Goal: Information Seeking & Learning: Learn about a topic

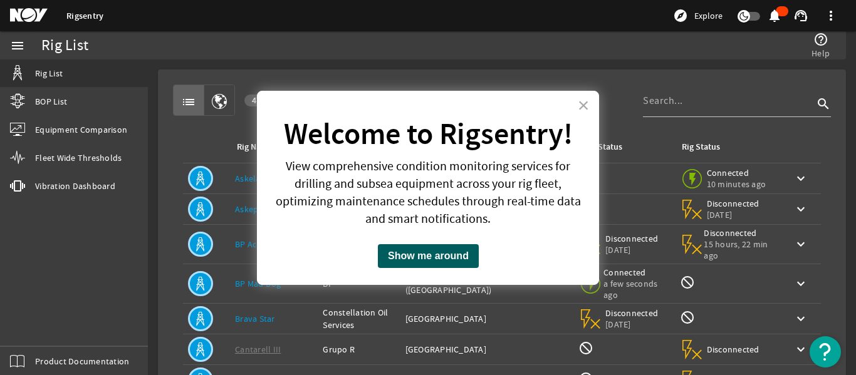
click at [415, 255] on button "Show me around" at bounding box center [428, 256] width 101 height 24
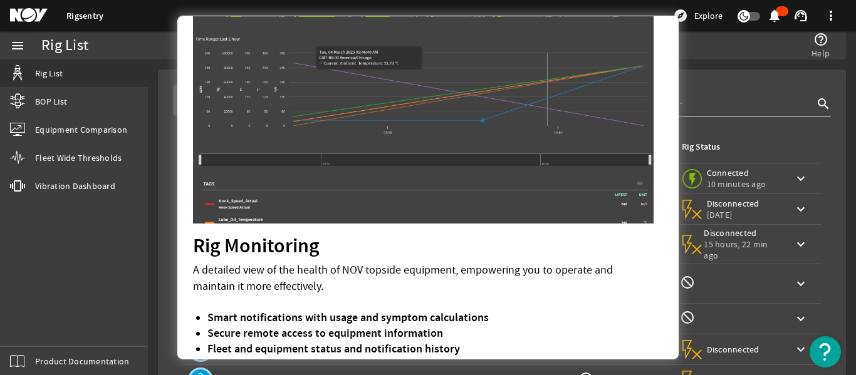
scroll to position [121, 0]
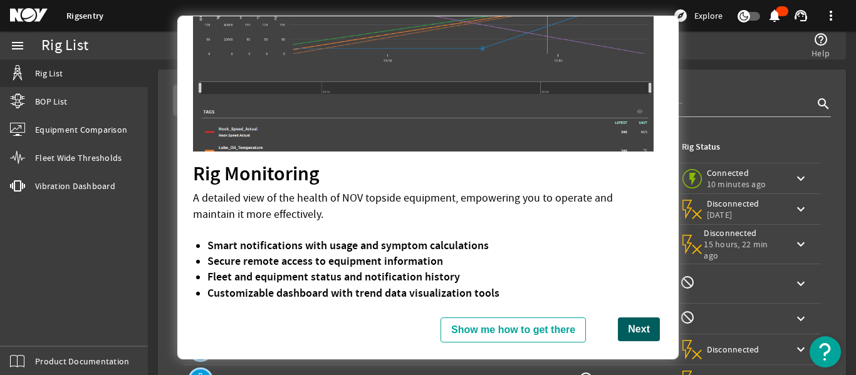
click at [619, 331] on button "Next" at bounding box center [639, 330] width 42 height 24
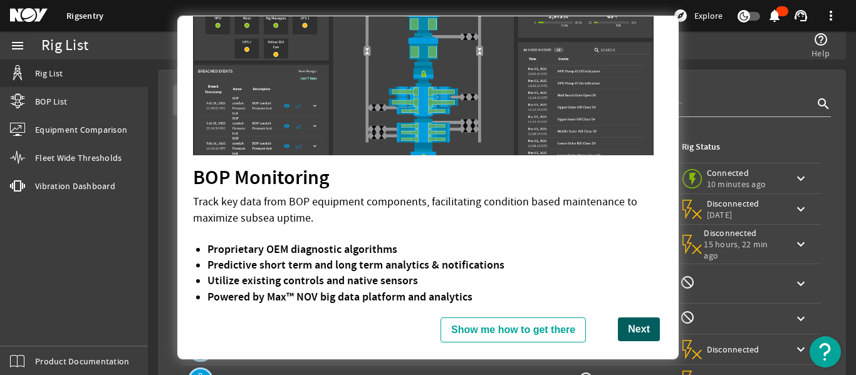
click at [634, 331] on button "Next" at bounding box center [639, 330] width 42 height 24
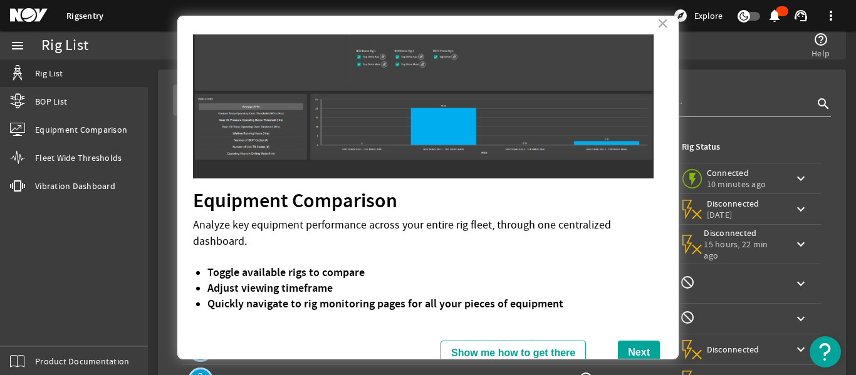
scroll to position [30, 0]
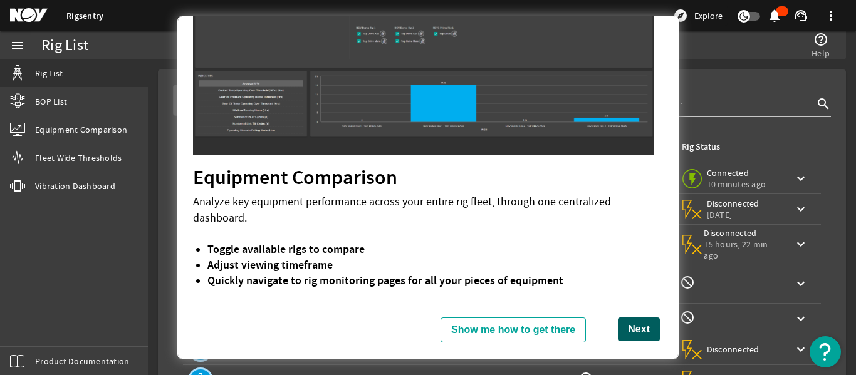
click at [618, 327] on button "Next" at bounding box center [639, 330] width 42 height 24
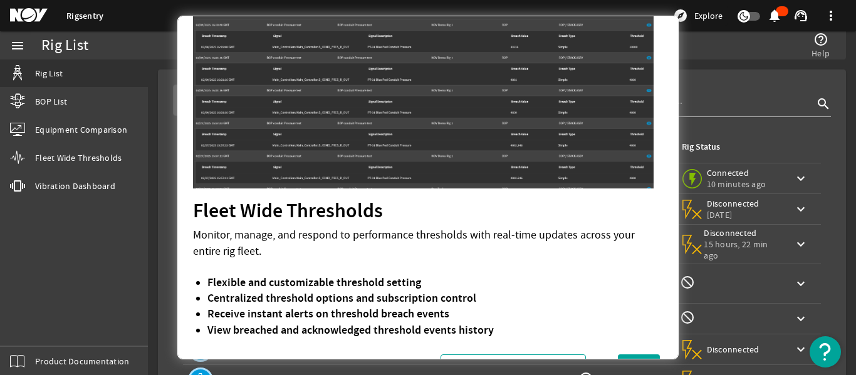
scroll to position [128, 0]
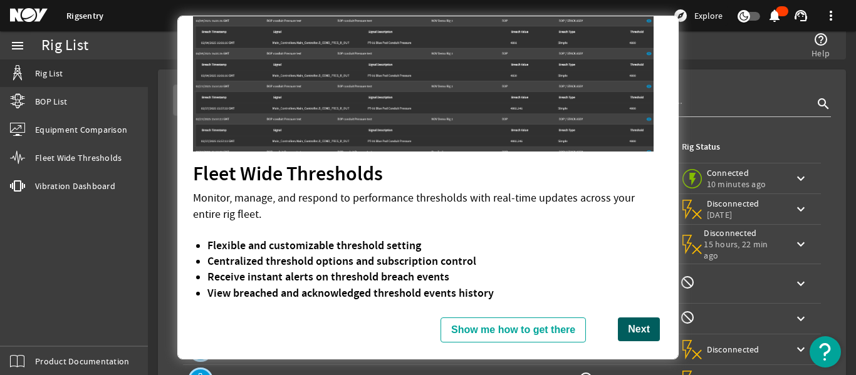
click at [618, 332] on button "Next" at bounding box center [639, 330] width 42 height 24
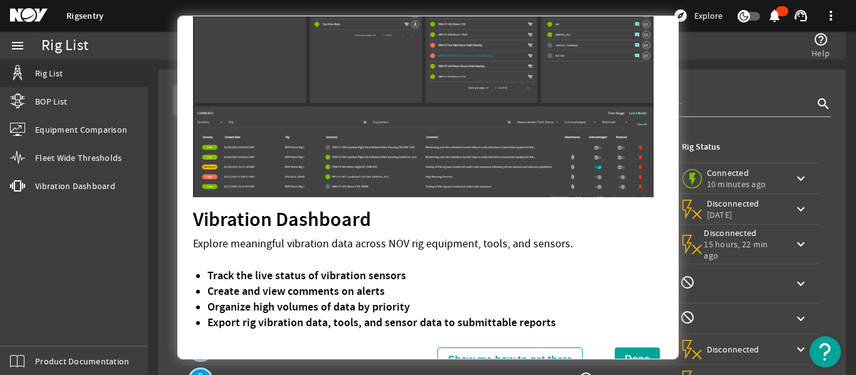
scroll to position [110, 0]
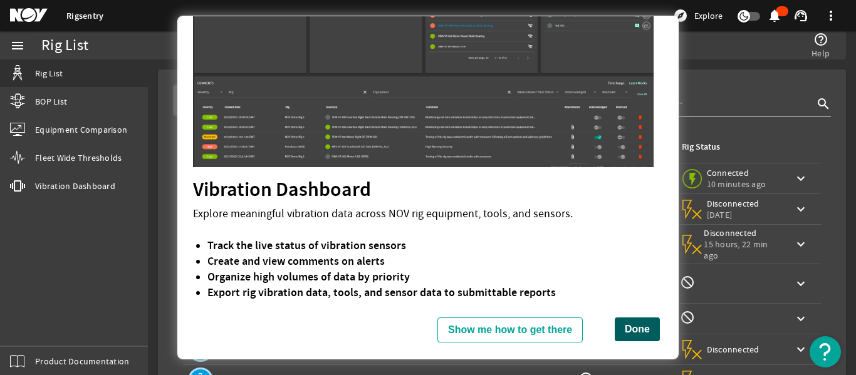
click at [631, 324] on button "Done" at bounding box center [637, 330] width 45 height 24
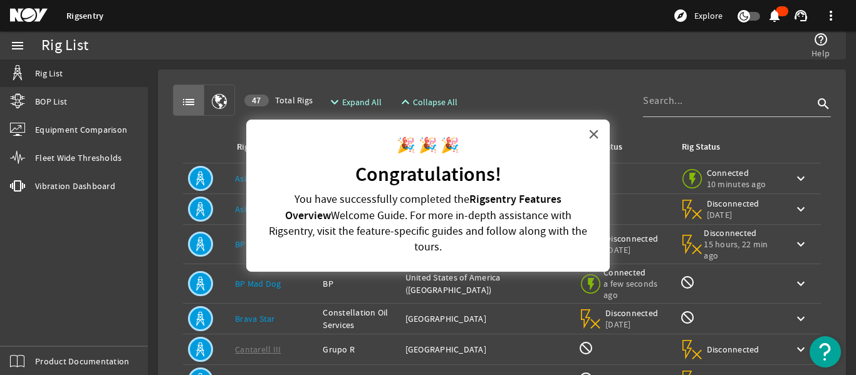
click at [598, 129] on button "×" at bounding box center [594, 134] width 12 height 20
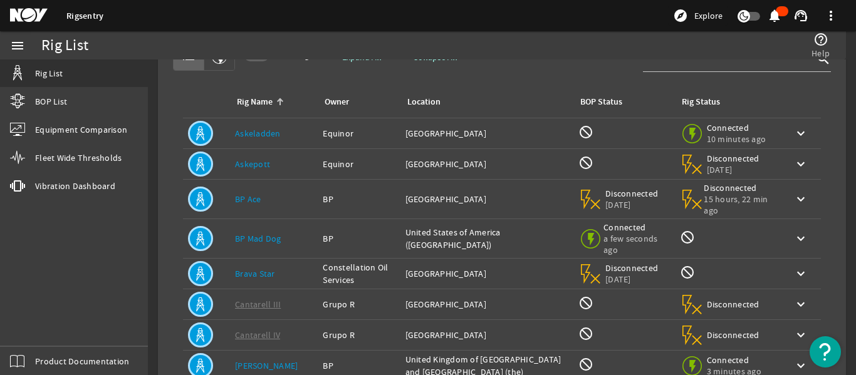
scroll to position [0, 0]
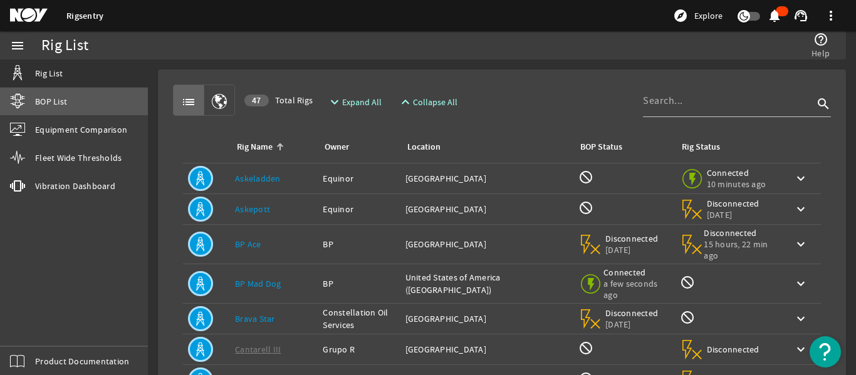
click at [50, 91] on link "BOP List" at bounding box center [74, 102] width 148 height 28
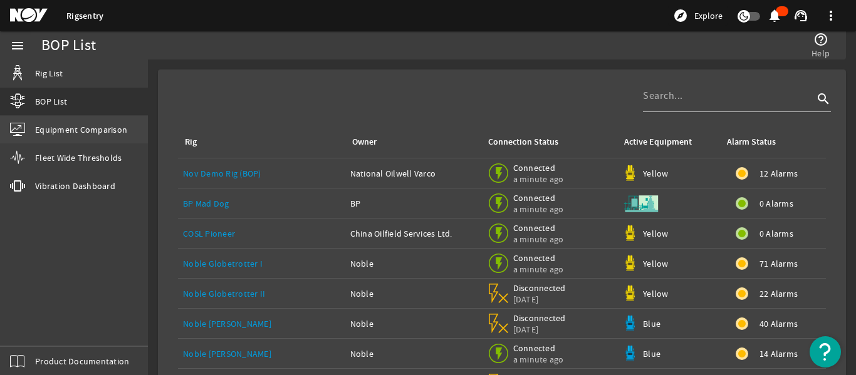
click at [81, 120] on link "Equipment Comparison" at bounding box center [74, 130] width 148 height 28
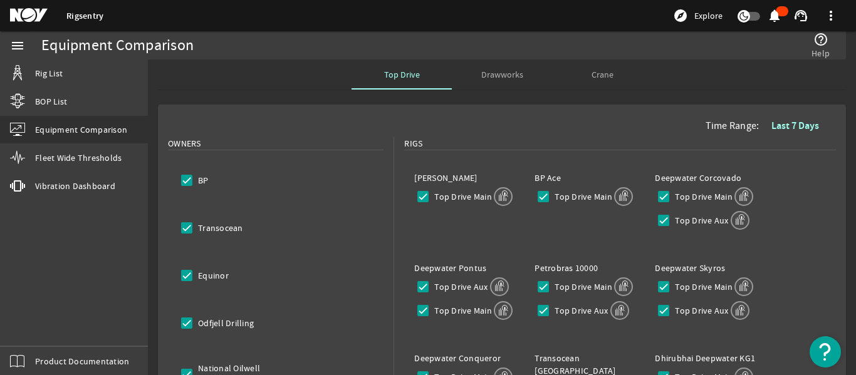
click at [482, 79] on span "Drawworks" at bounding box center [502, 74] width 42 height 9
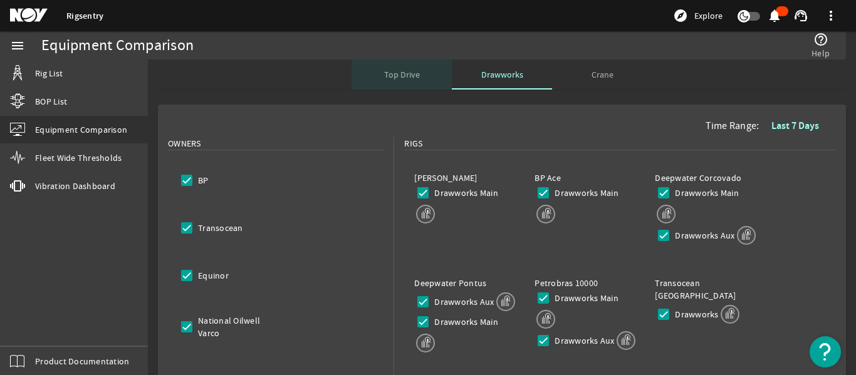
click at [395, 81] on span "Top Drive" at bounding box center [402, 75] width 36 height 30
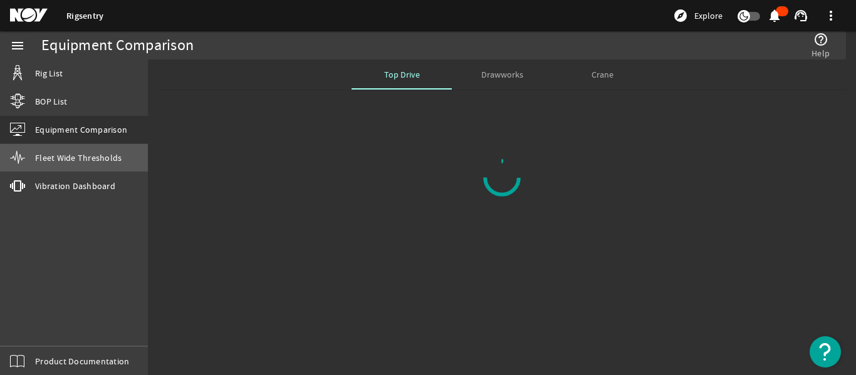
click at [63, 161] on span "Fleet Wide Thresholds" at bounding box center [78, 158] width 86 height 13
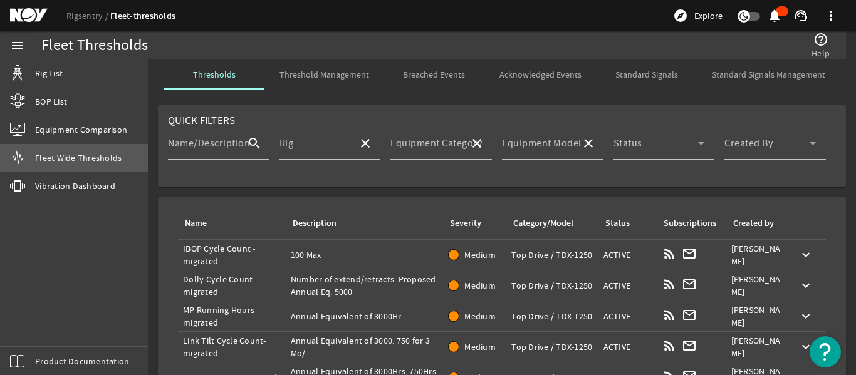
click at [97, 169] on link "Fleet Wide Thresholds" at bounding box center [74, 158] width 148 height 28
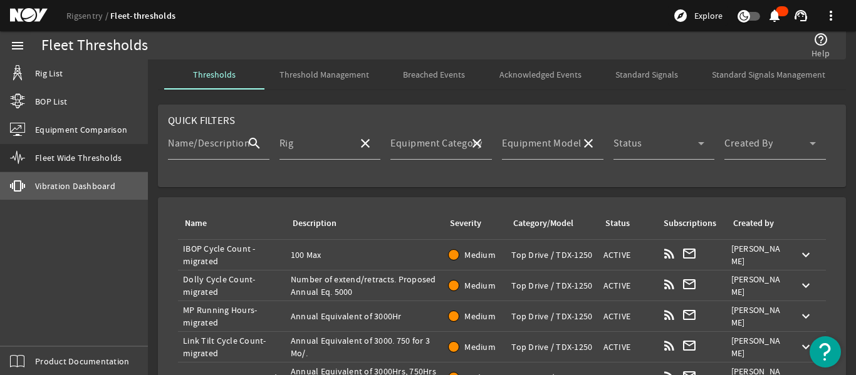
click at [97, 180] on span "Vibration Dashboard" at bounding box center [75, 186] width 80 height 13
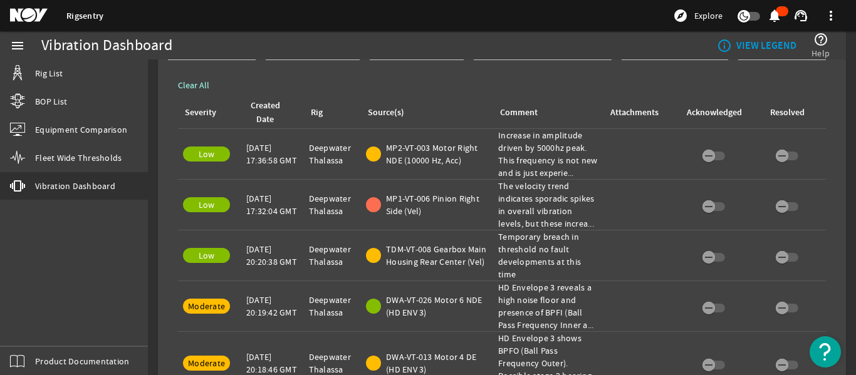
scroll to position [376, 0]
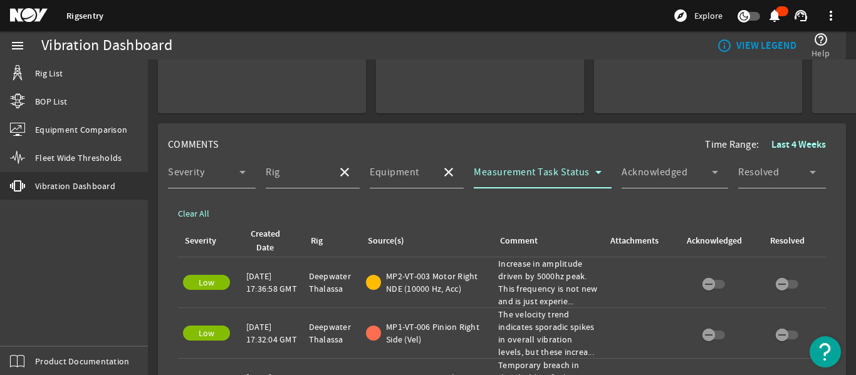
click at [595, 172] on icon at bounding box center [598, 172] width 6 height 3
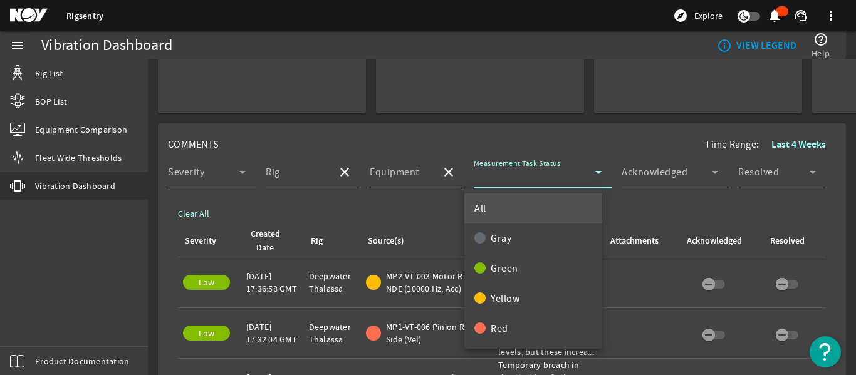
click at [588, 172] on div at bounding box center [428, 187] width 856 height 375
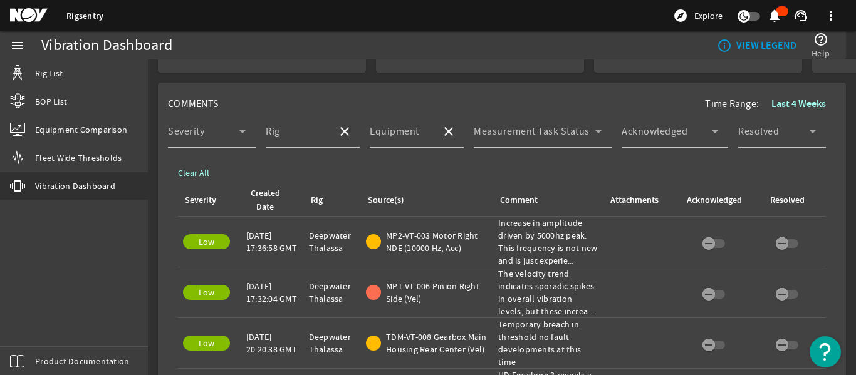
scroll to position [439, 0]
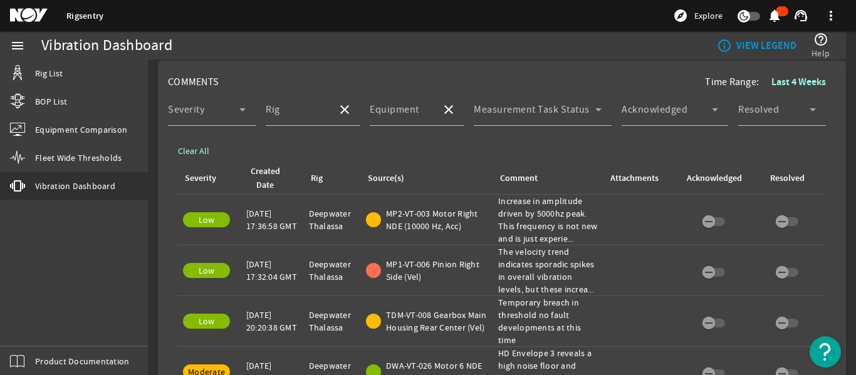
click at [541, 235] on div "Comment: Increase in amplitude driven by 5000hz peak. This frequency is not new…" at bounding box center [548, 220] width 100 height 50
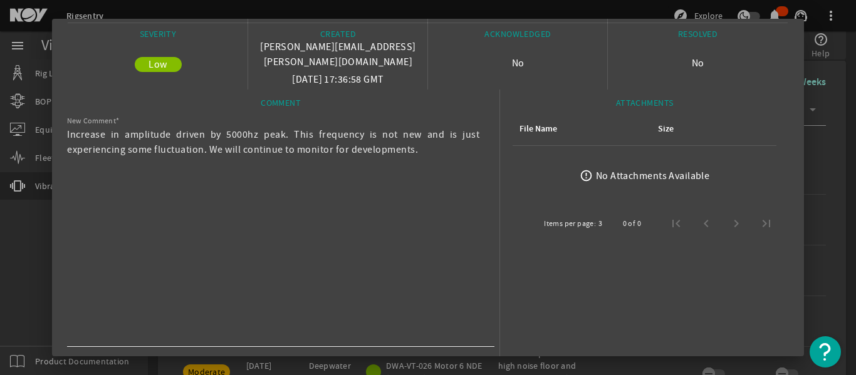
scroll to position [0, 0]
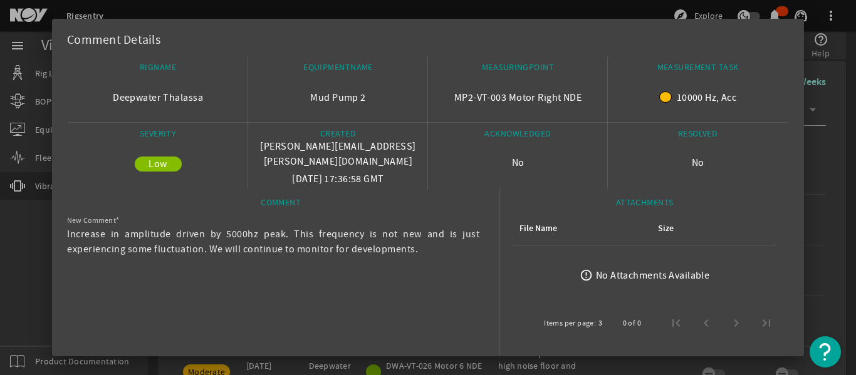
click at [41, 290] on div at bounding box center [428, 187] width 856 height 375
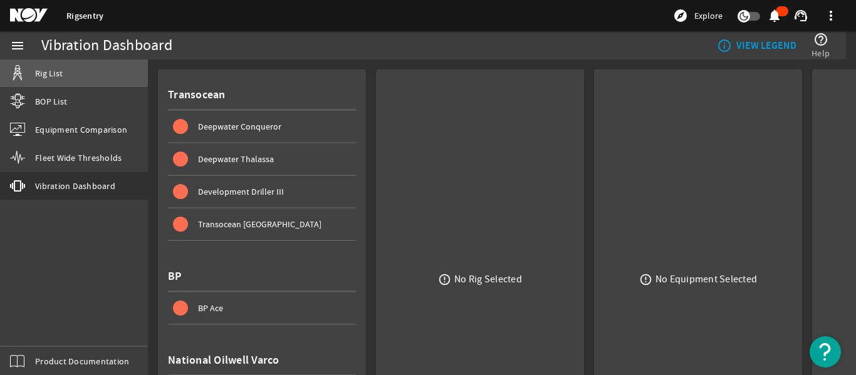
click at [50, 70] on span "Rig List" at bounding box center [49, 73] width 28 height 13
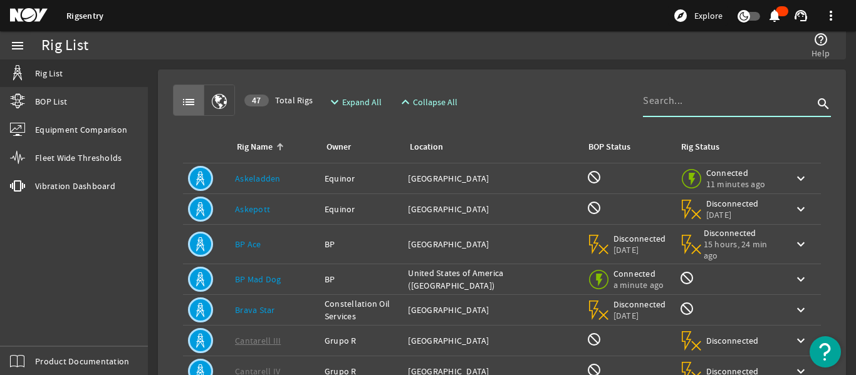
click at [686, 107] on input at bounding box center [728, 100] width 170 height 15
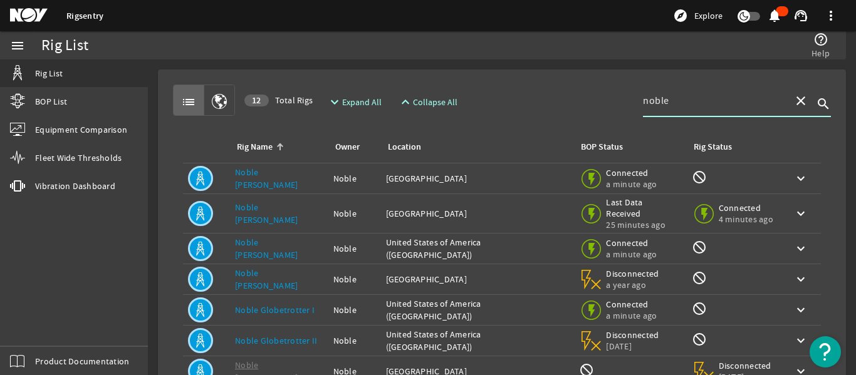
type input "noble"
click at [219, 102] on mat-icon "button" at bounding box center [219, 102] width 15 height 15
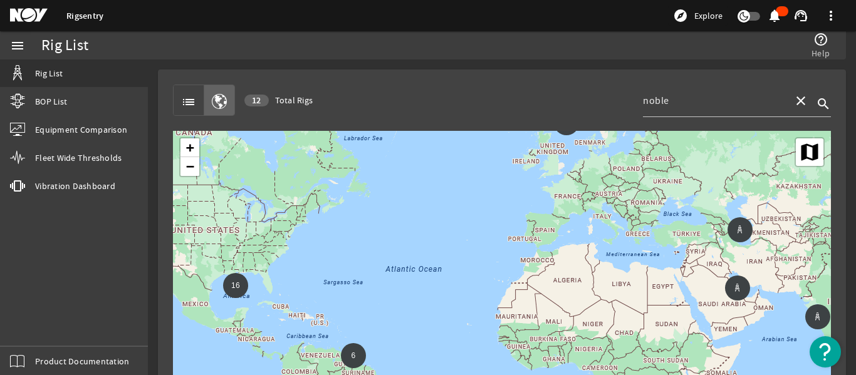
scroll to position [71, 0]
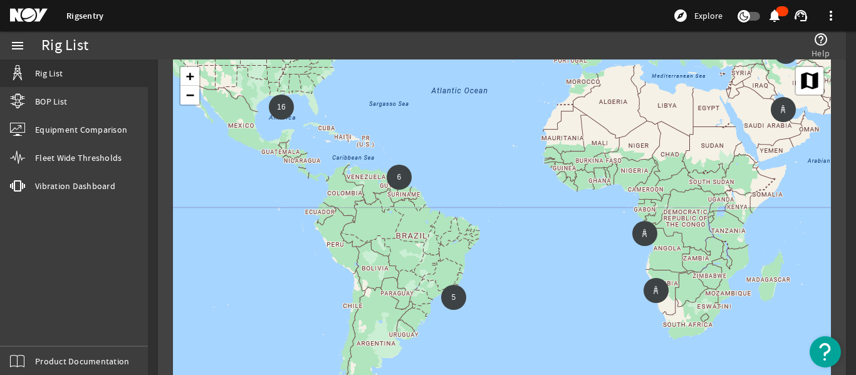
drag, startPoint x: 476, startPoint y: 291, endPoint x: 504, endPoint y: 211, distance: 85.8
click at [504, 211] on div "6 16 5 10 + − Map Satellite" at bounding box center [502, 310] width 658 height 501
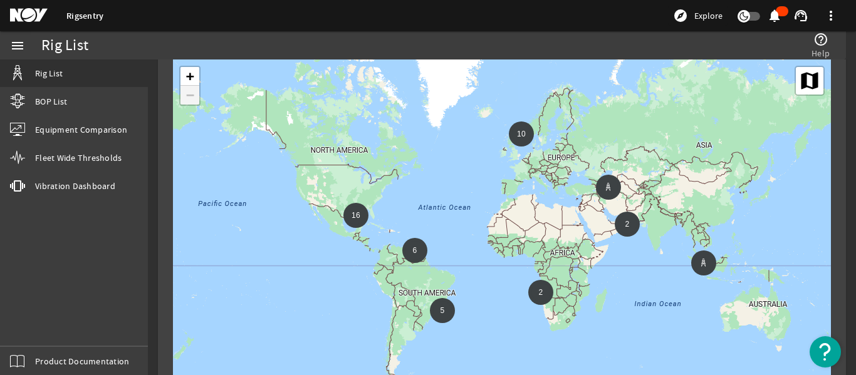
drag, startPoint x: 298, startPoint y: 264, endPoint x: 318, endPoint y: 290, distance: 33.5
click at [318, 290] on div "2 6 16 5 2 10 + − Map Satellite" at bounding box center [502, 310] width 658 height 501
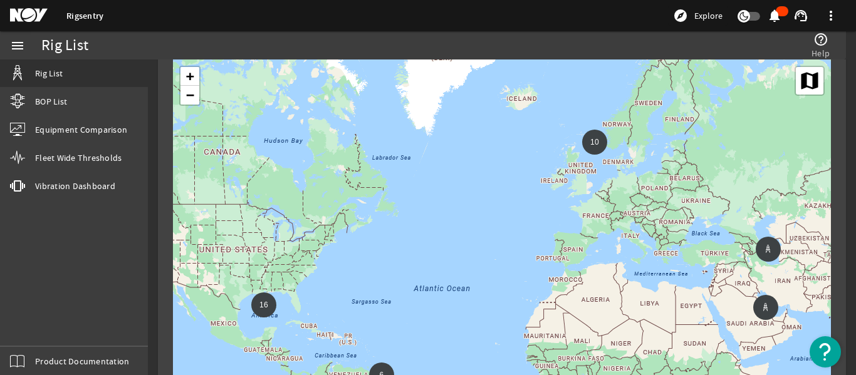
drag, startPoint x: 420, startPoint y: 119, endPoint x: 506, endPoint y: 216, distance: 129.6
click at [506, 216] on div "6 16 5 10 + − Map Satellite" at bounding box center [502, 310] width 658 height 501
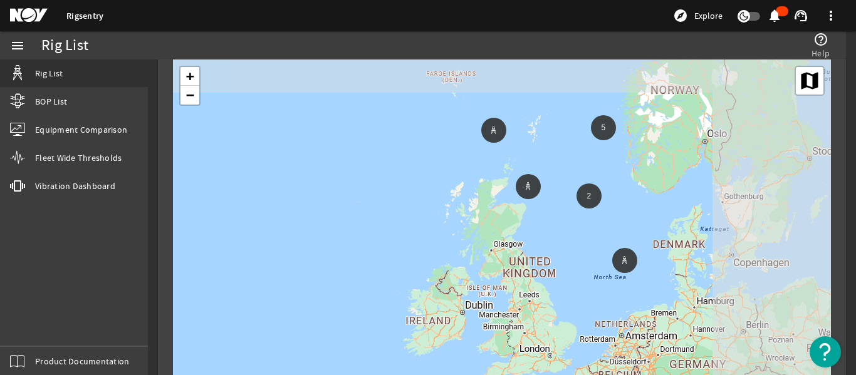
drag, startPoint x: 612, startPoint y: 154, endPoint x: 474, endPoint y: 217, distance: 152.0
click at [474, 217] on div "2 5 + − Map Satellite" at bounding box center [502, 310] width 658 height 501
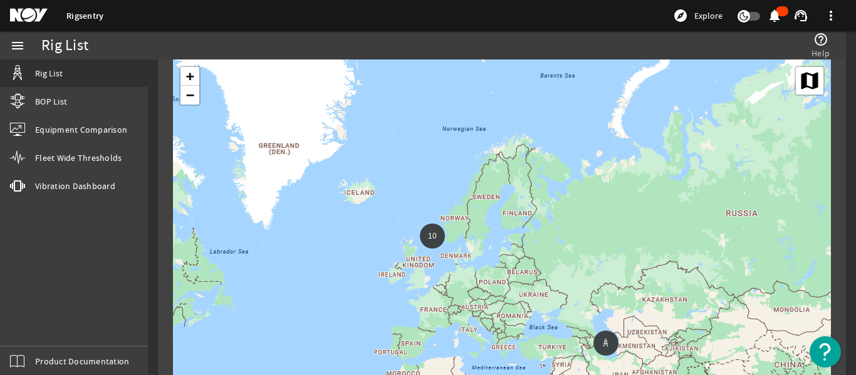
drag, startPoint x: 381, startPoint y: 296, endPoint x: 395, endPoint y: 270, distance: 29.5
click at [389, 276] on div "6 16 5 10 + − Map Satellite" at bounding box center [502, 310] width 658 height 501
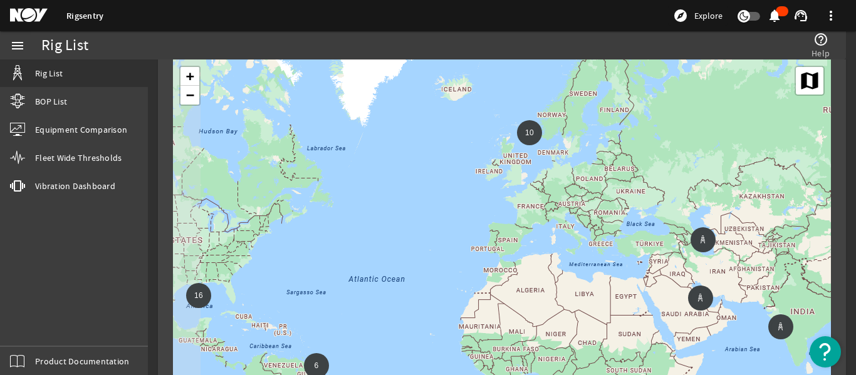
drag, startPoint x: 425, startPoint y: 256, endPoint x: 510, endPoint y: 149, distance: 136.0
click at [510, 149] on div "6 16 5 10 + − Map Satellite" at bounding box center [502, 310] width 658 height 501
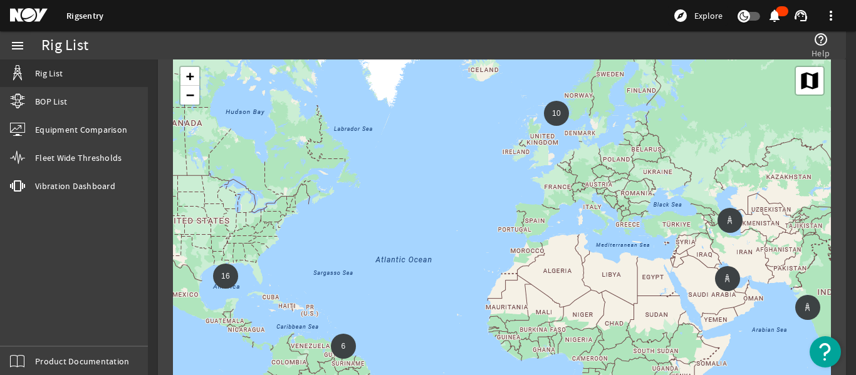
drag, startPoint x: 494, startPoint y: 212, endPoint x: 536, endPoint y: 172, distance: 58.9
click at [536, 172] on div "6 16 5 10 + − Map Satellite" at bounding box center [502, 310] width 658 height 501
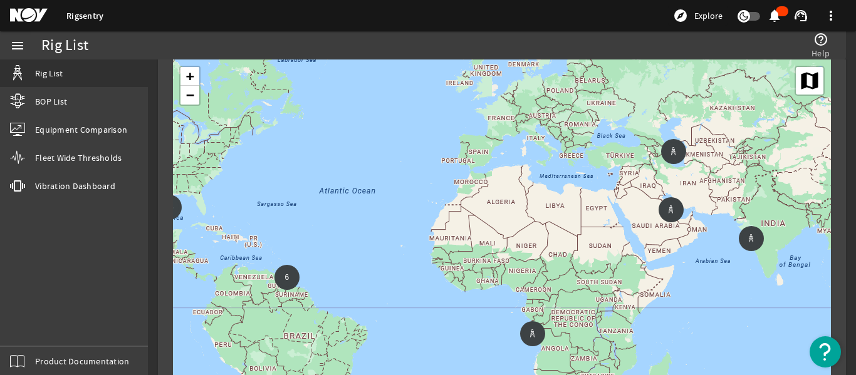
drag, startPoint x: 501, startPoint y: 244, endPoint x: 646, endPoint y: 224, distance: 146.1
click at [425, 196] on div "6 16 5 10 + − Map Satellite" at bounding box center [502, 310] width 658 height 501
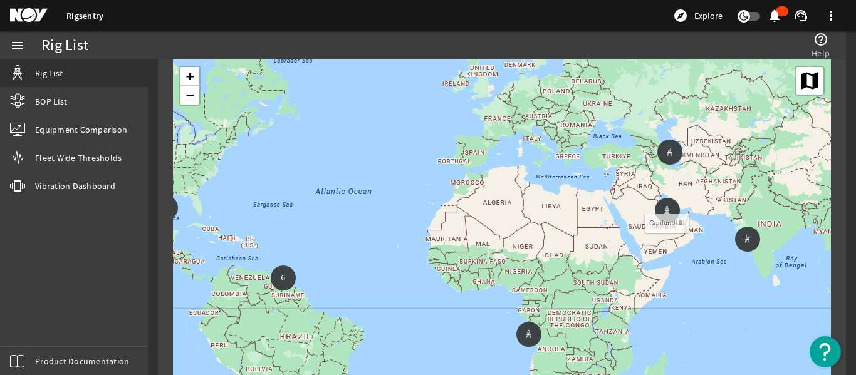
click at [676, 213] on div at bounding box center [667, 210] width 19 height 19
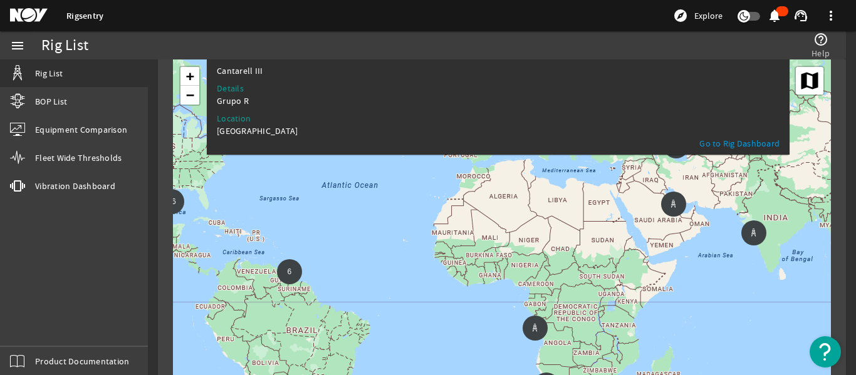
click at [727, 264] on div "6 16 5 10 + − Map Satellite" at bounding box center [502, 310] width 658 height 501
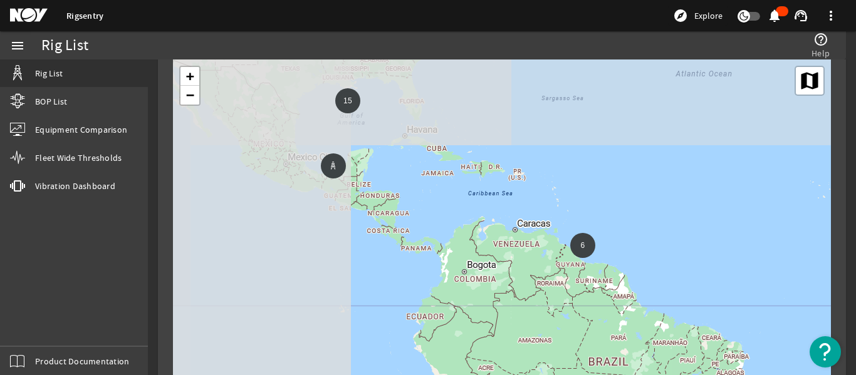
drag, startPoint x: 288, startPoint y: 232, endPoint x: 572, endPoint y: 344, distance: 305.0
click at [570, 348] on div "6 15 5 2 7 + − Map Satellite" at bounding box center [502, 310] width 658 height 501
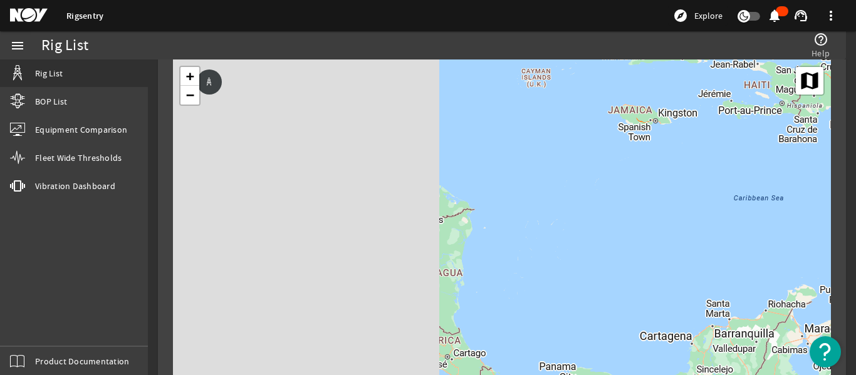
drag, startPoint x: 305, startPoint y: 149, endPoint x: 608, endPoint y: 236, distance: 314.9
click at [608, 236] on div "5 9 3 + − Map Satellite" at bounding box center [502, 310] width 658 height 501
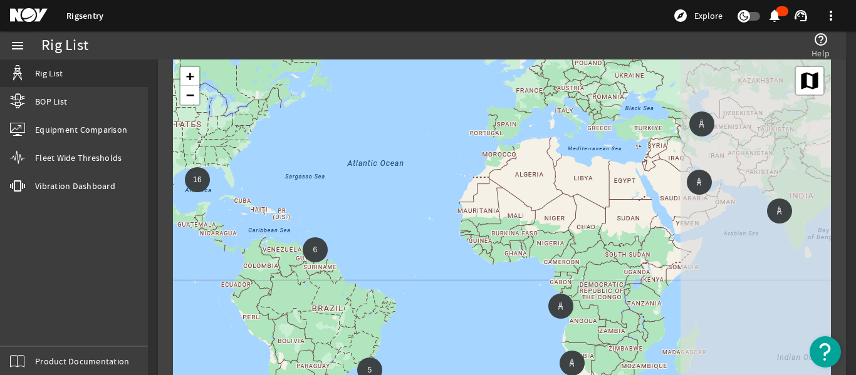
drag, startPoint x: 678, startPoint y: 253, endPoint x: 352, endPoint y: 243, distance: 326.0
click at [352, 243] on div "6 16 5 10 + − Map Satellite" at bounding box center [502, 310] width 658 height 501
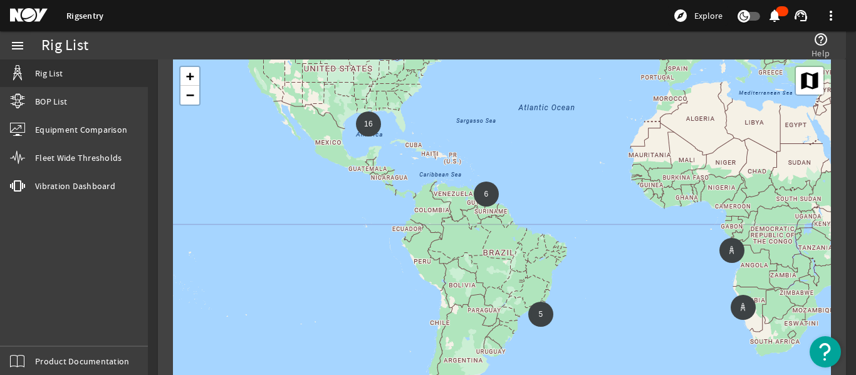
drag, startPoint x: 431, startPoint y: 260, endPoint x: 609, endPoint y: 236, distance: 179.5
click at [609, 236] on div "6 16 5 10 + − Map Satellite" at bounding box center [502, 310] width 658 height 501
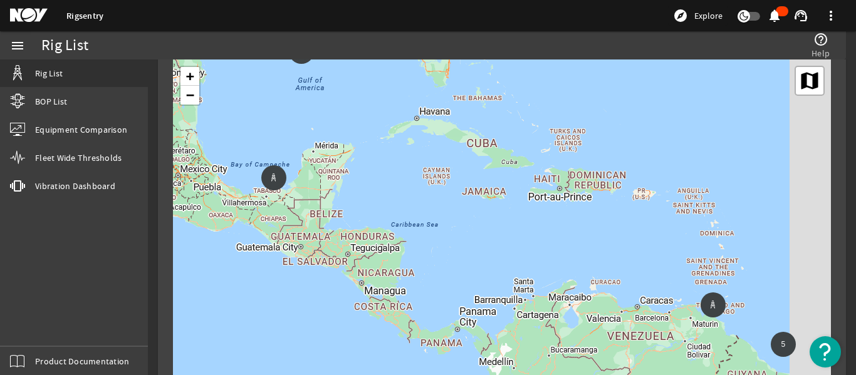
drag, startPoint x: 597, startPoint y: 164, endPoint x: 268, endPoint y: 229, distance: 335.4
click at [282, 228] on div "5 13 5 + − Map Satellite" at bounding box center [502, 310] width 658 height 501
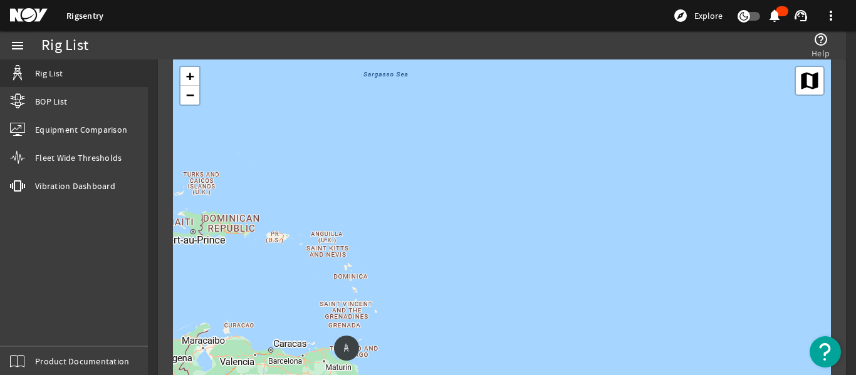
drag, startPoint x: 493, startPoint y: 230, endPoint x: 326, endPoint y: 234, distance: 166.7
click at [337, 234] on div "5 13 5 2 5 + − Map Satellite" at bounding box center [502, 310] width 658 height 501
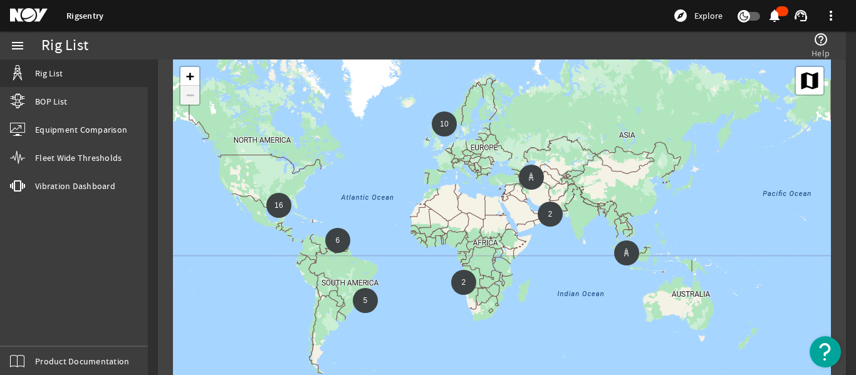
drag, startPoint x: 465, startPoint y: 219, endPoint x: 437, endPoint y: 219, distance: 28.2
click at [419, 219] on div "2 6 16 5 2 10 + − Map Satellite" at bounding box center [502, 310] width 658 height 501
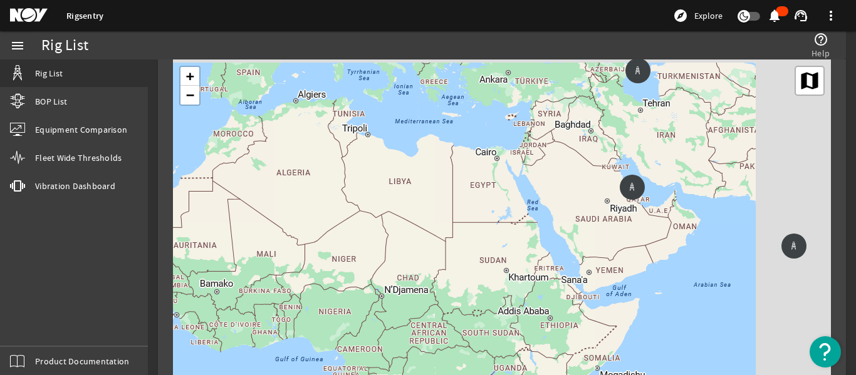
drag, startPoint x: 514, startPoint y: 258, endPoint x: 408, endPoint y: 262, distance: 106.0
click at [408, 262] on div "6 15 5 2 7 + − Map Satellite" at bounding box center [502, 310] width 658 height 501
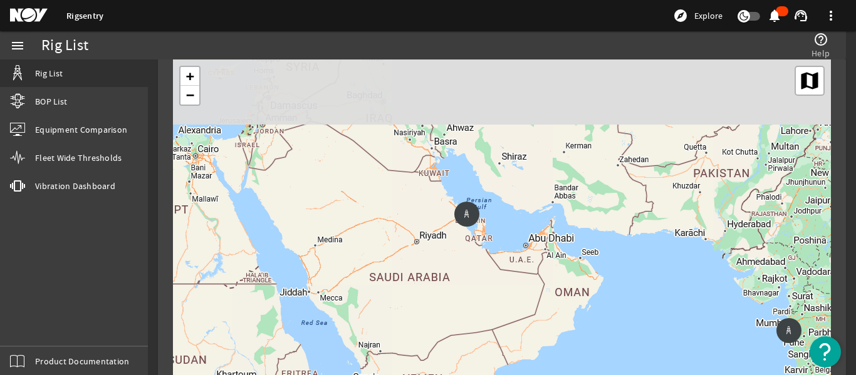
drag, startPoint x: 414, startPoint y: 212, endPoint x: 472, endPoint y: 297, distance: 102.9
click at [467, 297] on div "2 5 + − Map Satellite" at bounding box center [502, 310] width 658 height 501
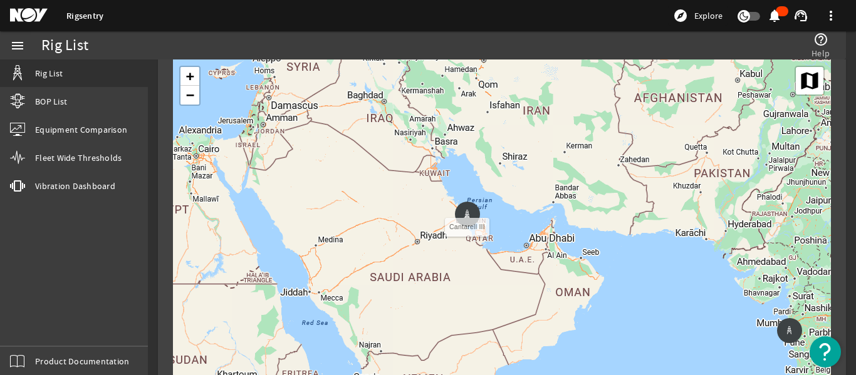
click at [466, 215] on icon at bounding box center [468, 215] width 8 height 8
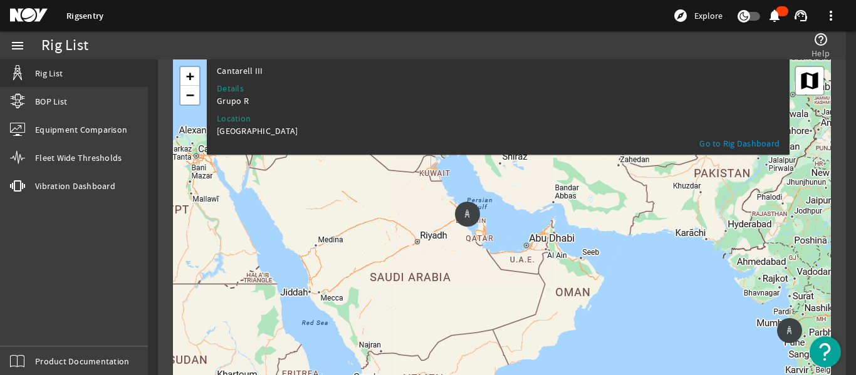
click at [711, 149] on link "Go to Rig Dashboard" at bounding box center [739, 146] width 80 height 18
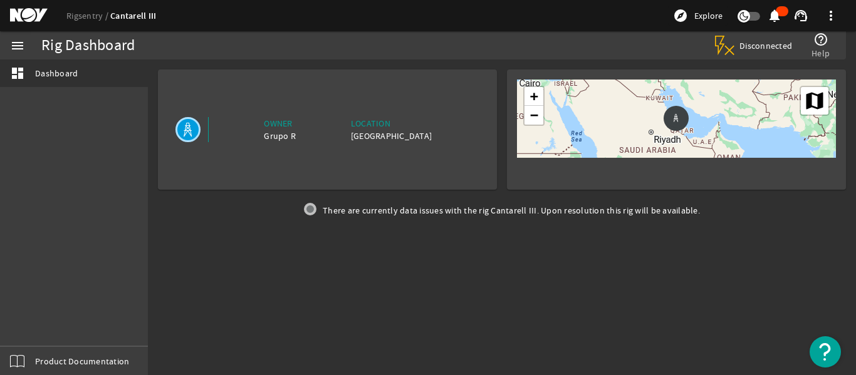
click at [757, 44] on span "Disconnected" at bounding box center [765, 45] width 53 height 11
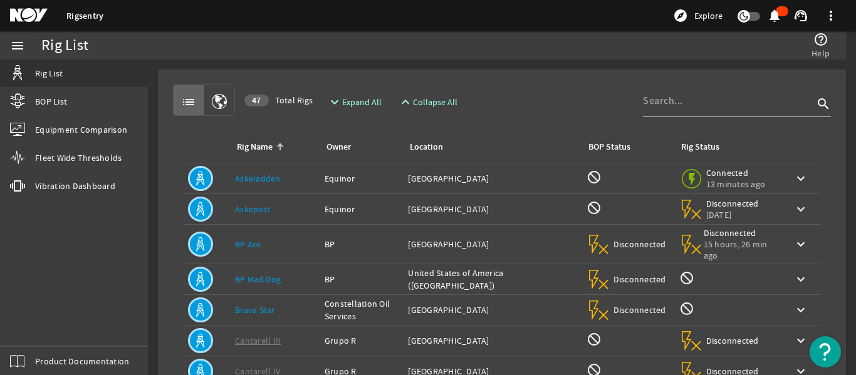
click at [229, 97] on span "button" at bounding box center [219, 100] width 30 height 30
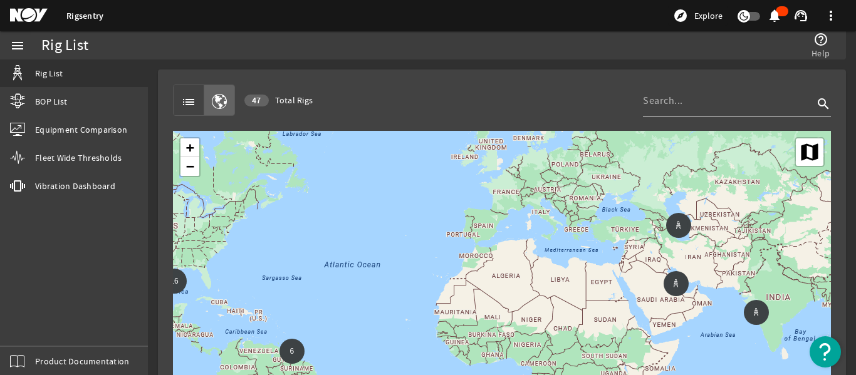
scroll to position [71, 0]
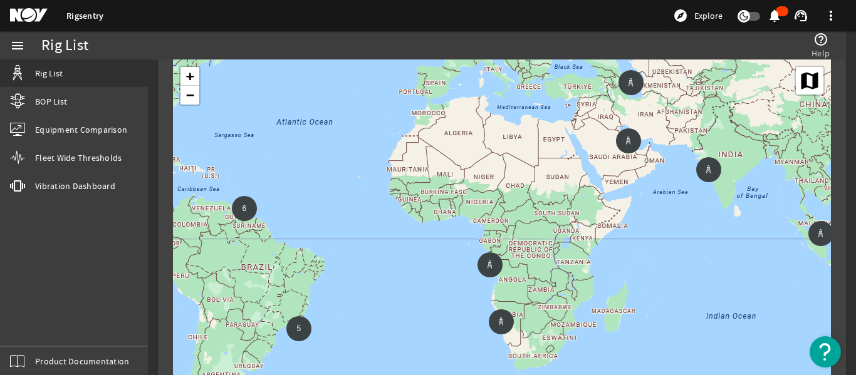
drag, startPoint x: 504, startPoint y: 279, endPoint x: 456, endPoint y: 209, distance: 84.8
click at [456, 209] on div "6 16 5 10 + − Map Satellite" at bounding box center [502, 310] width 658 height 501
click at [639, 148] on div at bounding box center [628, 140] width 25 height 25
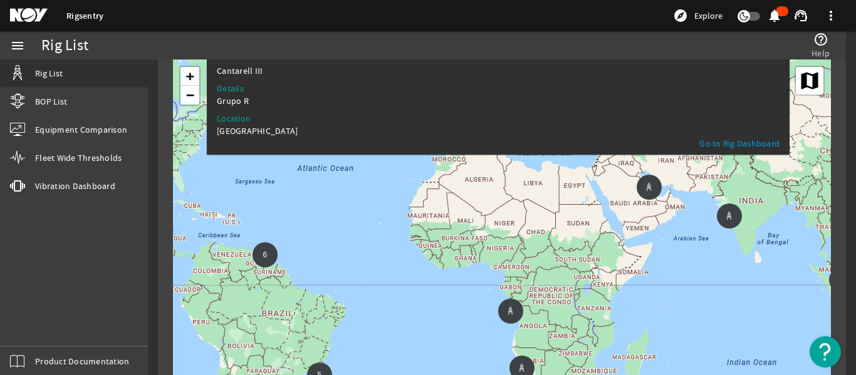
drag, startPoint x: 604, startPoint y: 258, endPoint x: 625, endPoint y: 240, distance: 27.5
click at [625, 240] on div "6 16 5 10 + − Map Satellite" at bounding box center [502, 310] width 658 height 501
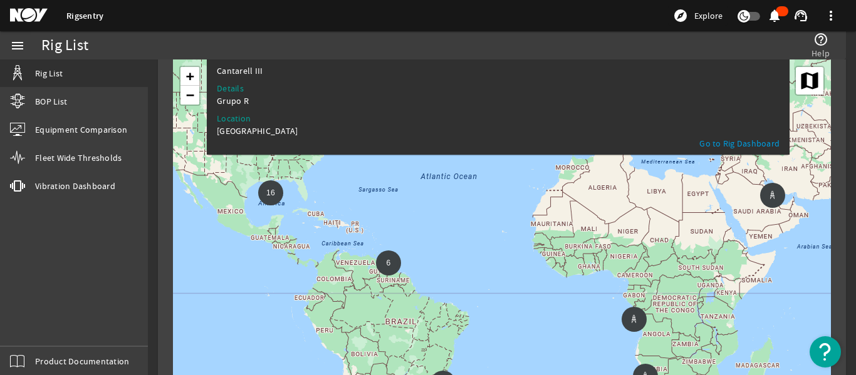
drag, startPoint x: 387, startPoint y: 261, endPoint x: 511, endPoint y: 269, distance: 123.7
click at [511, 269] on div "6 16 5 10 + − Map Satellite" at bounding box center [502, 310] width 658 height 501
click at [549, 256] on div "6 16 5 10 + − Map Satellite" at bounding box center [502, 310] width 658 height 501
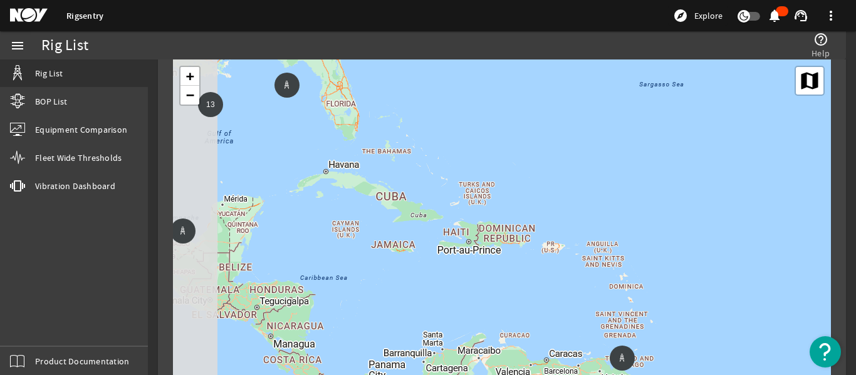
drag, startPoint x: 342, startPoint y: 236, endPoint x: 535, endPoint y: 232, distance: 193.0
click at [535, 232] on div "6 16 5 5 13 5 + − Map Satellite" at bounding box center [502, 310] width 658 height 501
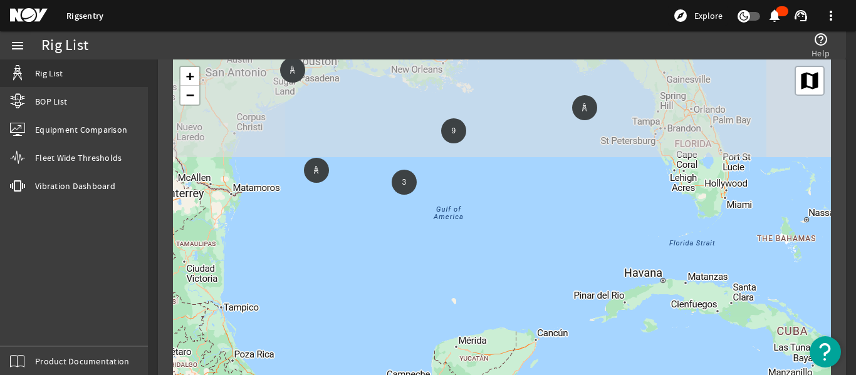
drag, startPoint x: 343, startPoint y: 115, endPoint x: 438, endPoint y: 222, distance: 143.0
click at [438, 222] on div "5 9 3 + − Map Satellite" at bounding box center [502, 310] width 658 height 501
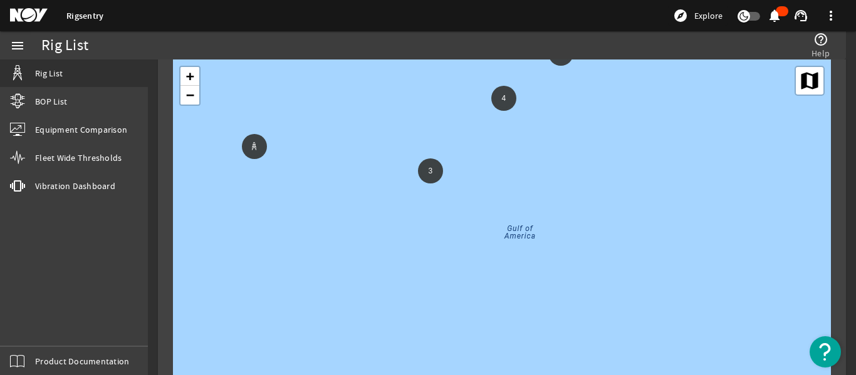
click at [430, 169] on span "3" at bounding box center [431, 171] width 4 height 9
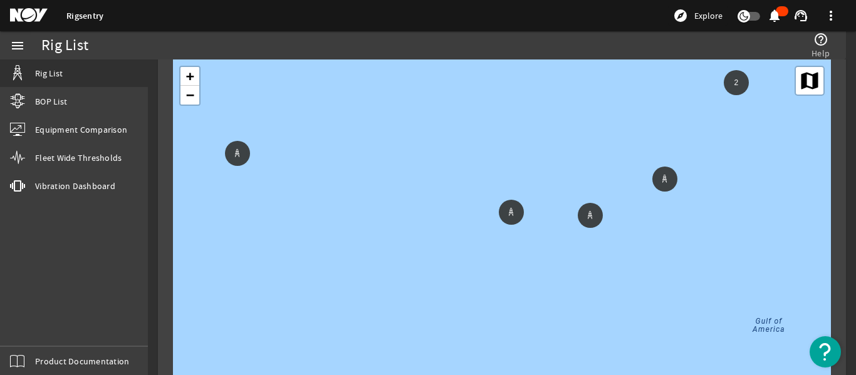
drag, startPoint x: 506, startPoint y: 239, endPoint x: 561, endPoint y: 170, distance: 87.4
click at [561, 170] on div "2 2 4 + − Map Satellite" at bounding box center [502, 310] width 658 height 501
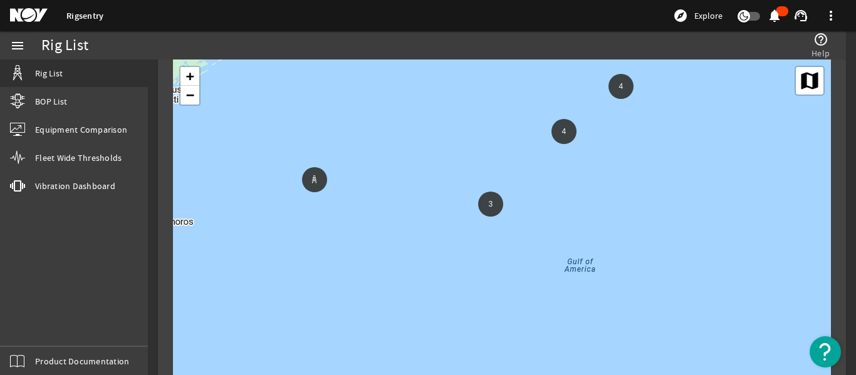
drag, startPoint x: 295, startPoint y: 275, endPoint x: 418, endPoint y: 240, distance: 128.3
click at [411, 241] on div "4 4 3 + − Map Satellite" at bounding box center [502, 310] width 658 height 501
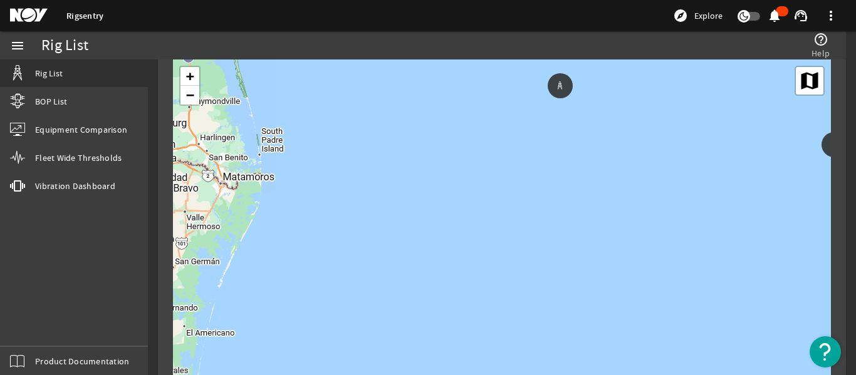
drag, startPoint x: 521, startPoint y: 179, endPoint x: 499, endPoint y: 242, distance: 67.0
click at [499, 242] on div "2 2 4 + − Map Satellite" at bounding box center [502, 310] width 658 height 501
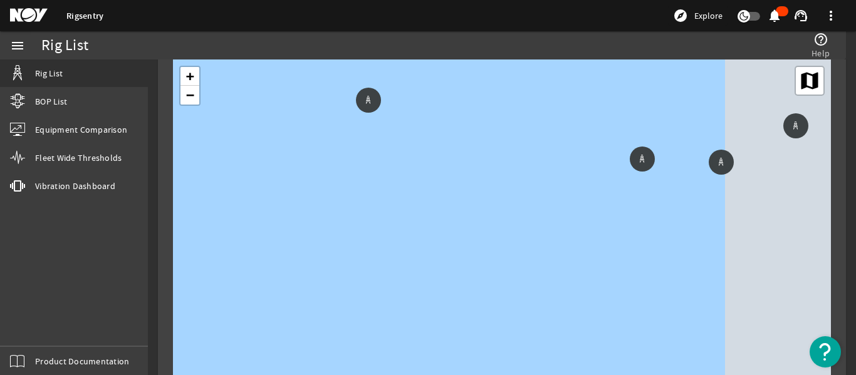
drag, startPoint x: 591, startPoint y: 263, endPoint x: 411, endPoint y: 229, distance: 182.9
click at [408, 235] on div "2 2 4 + − Map Satellite" at bounding box center [502, 310] width 658 height 501
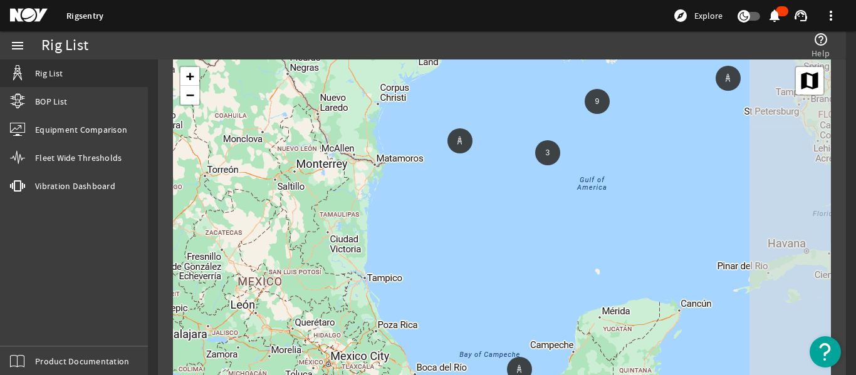
drag, startPoint x: 583, startPoint y: 242, endPoint x: 498, endPoint y: 201, distance: 95.3
click at [501, 202] on div "9 3 + − Map Satellite" at bounding box center [502, 310] width 658 height 501
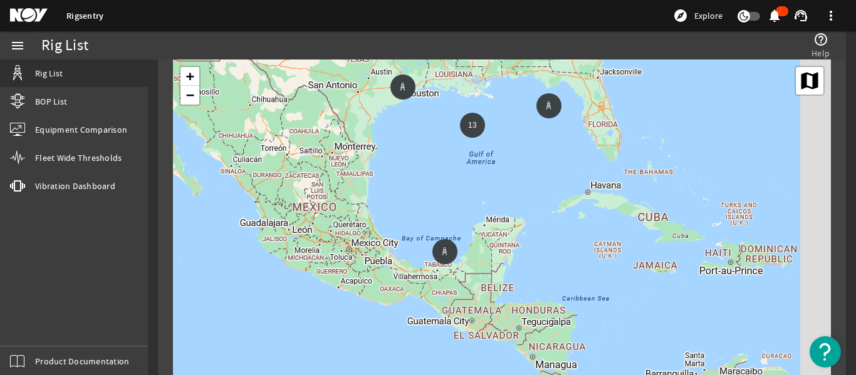
drag, startPoint x: 573, startPoint y: 226, endPoint x: 509, endPoint y: 188, distance: 74.7
click at [509, 188] on div "5 13 5 + − Map Satellite" at bounding box center [502, 310] width 658 height 501
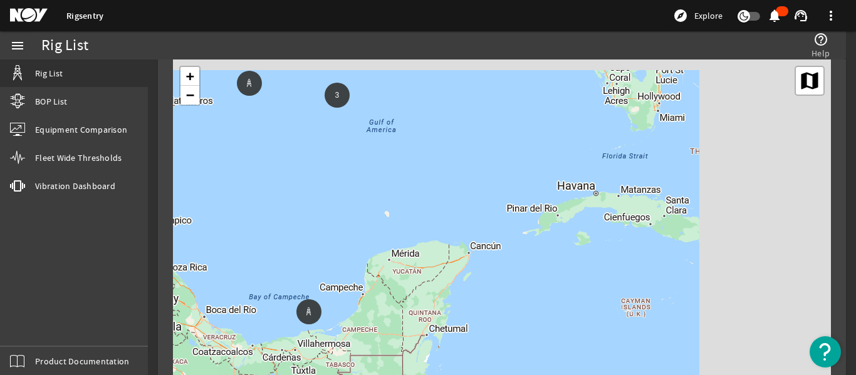
drag, startPoint x: 633, startPoint y: 196, endPoint x: 484, endPoint y: 243, distance: 156.2
click at [484, 243] on div "5 9 3 + − Map Satellite" at bounding box center [502, 310] width 658 height 501
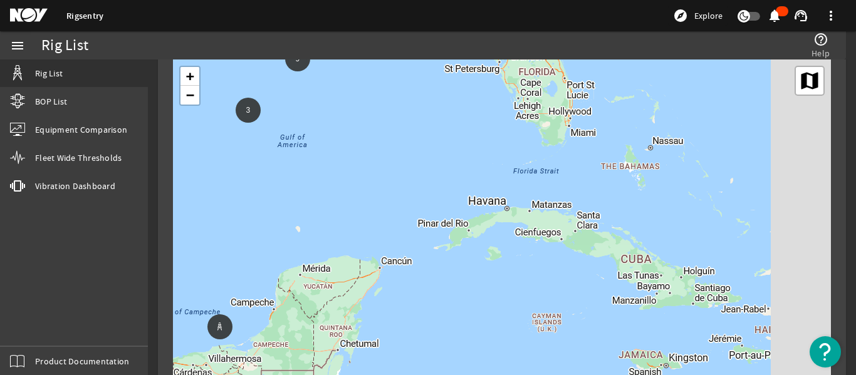
drag, startPoint x: 519, startPoint y: 247, endPoint x: 415, endPoint y: 285, distance: 110.8
click at [409, 283] on div "5 9 3 + − Map Satellite" at bounding box center [502, 310] width 658 height 501
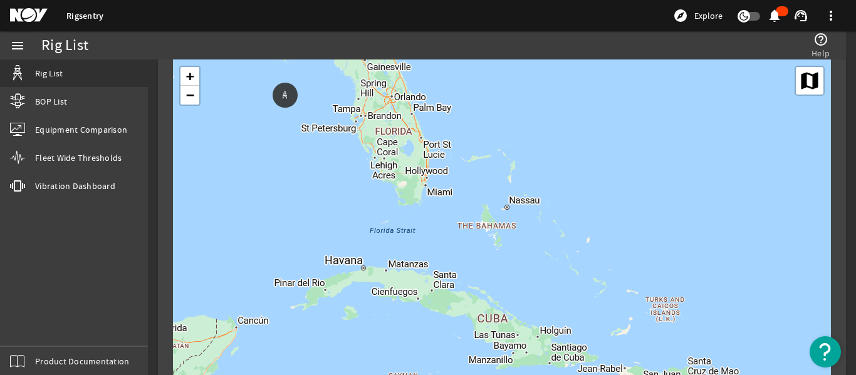
drag, startPoint x: 602, startPoint y: 211, endPoint x: 546, endPoint y: 256, distance: 71.8
click at [544, 259] on div "5 9 3 + − Map Satellite" at bounding box center [502, 310] width 658 height 501
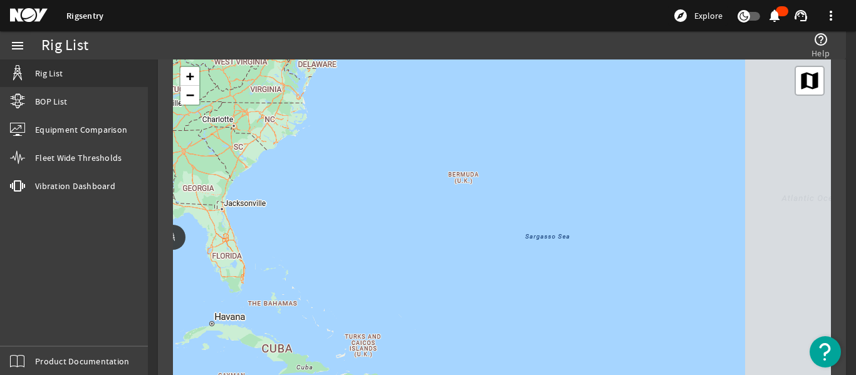
drag, startPoint x: 605, startPoint y: 228, endPoint x: 381, endPoint y: 277, distance: 229.6
click at [381, 277] on div "5 13 5 + − Map Satellite" at bounding box center [502, 310] width 658 height 501
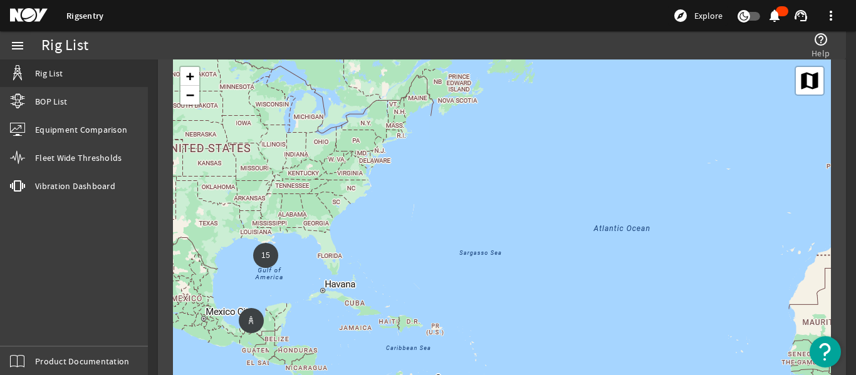
drag, startPoint x: 566, startPoint y: 281, endPoint x: 399, endPoint y: 264, distance: 167.5
click at [399, 264] on div "6 15 5 2 7 + − Map Satellite" at bounding box center [502, 310] width 658 height 501
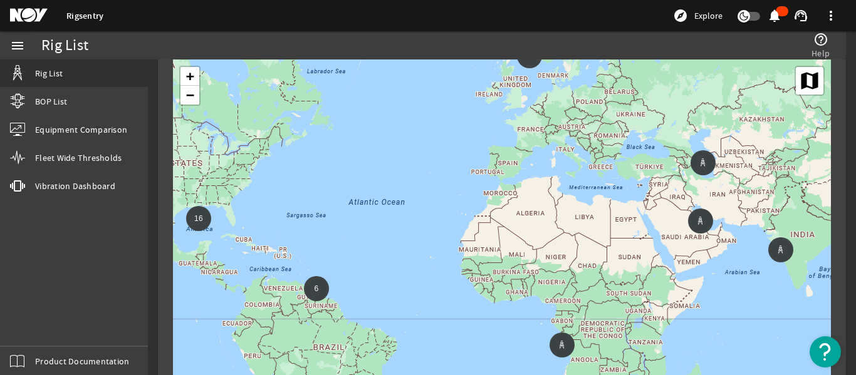
drag, startPoint x: 625, startPoint y: 285, endPoint x: 456, endPoint y: 248, distance: 173.3
click at [456, 248] on div "6 16 5 10 + − Map Satellite" at bounding box center [502, 310] width 658 height 501
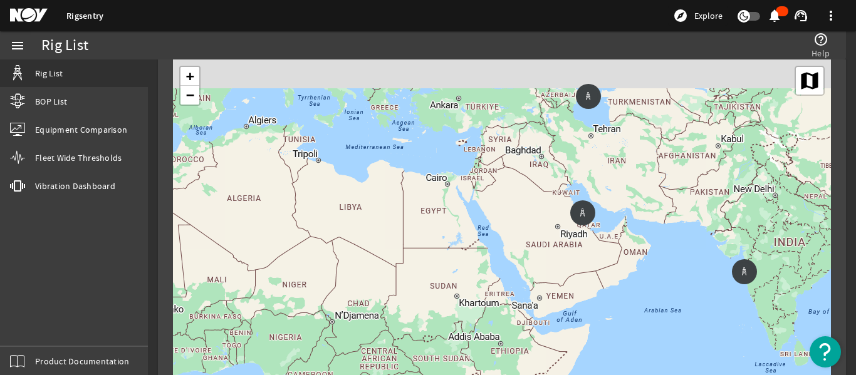
drag, startPoint x: 610, startPoint y: 201, endPoint x: 560, endPoint y: 266, distance: 82.3
click at [560, 266] on div "6 15 5 2 7 + − Map Satellite" at bounding box center [502, 310] width 658 height 501
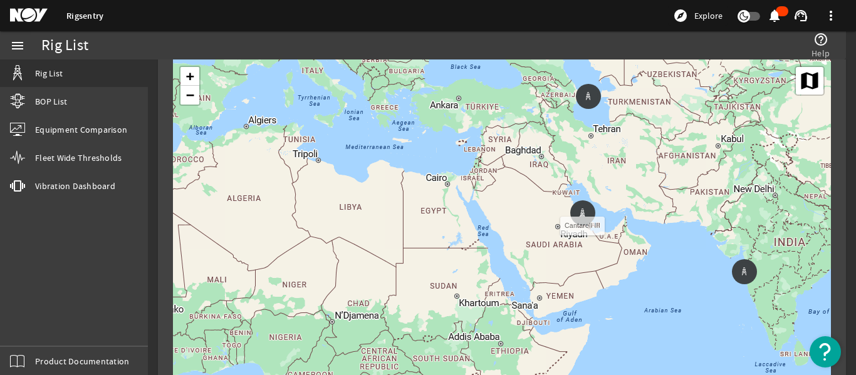
click at [585, 216] on icon at bounding box center [583, 213] width 8 height 8
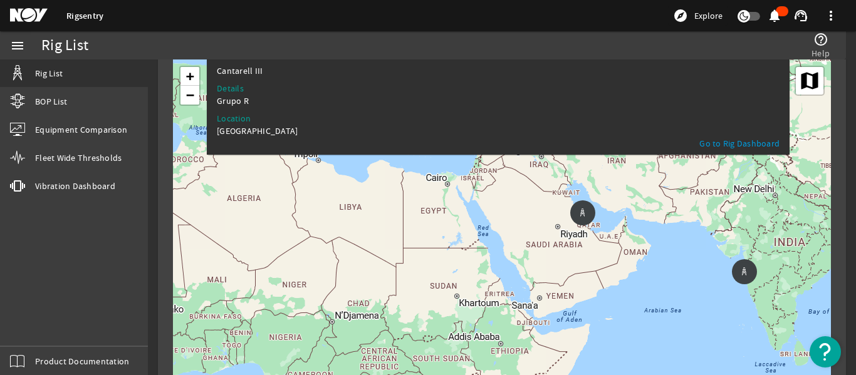
click at [516, 265] on div "6 15 5 2 7 + − Map Satellite" at bounding box center [502, 310] width 658 height 501
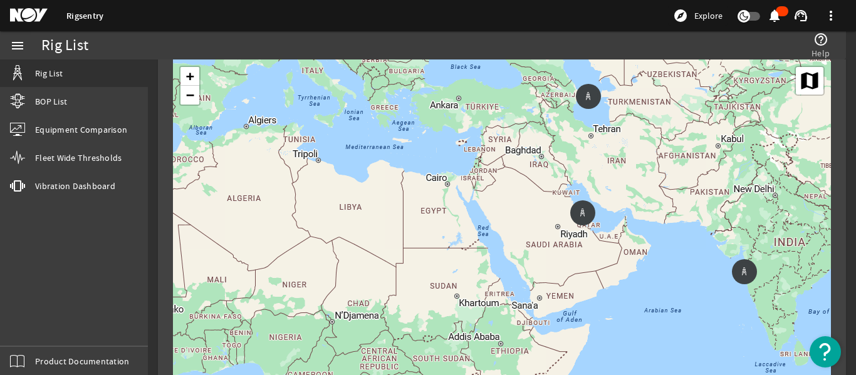
click at [701, 11] on span "Explore" at bounding box center [708, 15] width 28 height 13
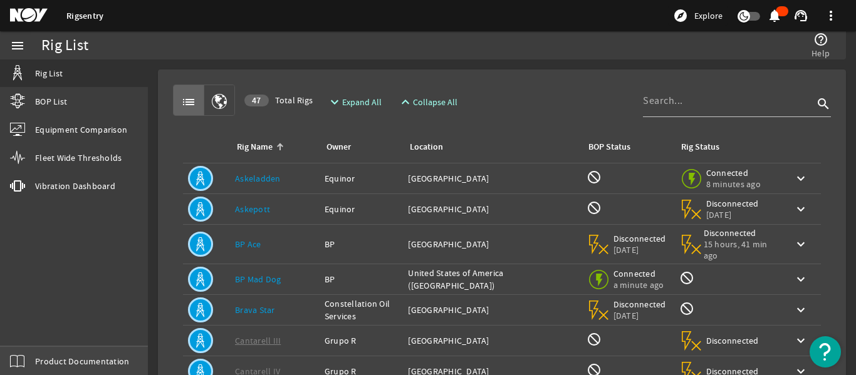
click at [86, 367] on span "Product Documentation" at bounding box center [82, 361] width 94 height 13
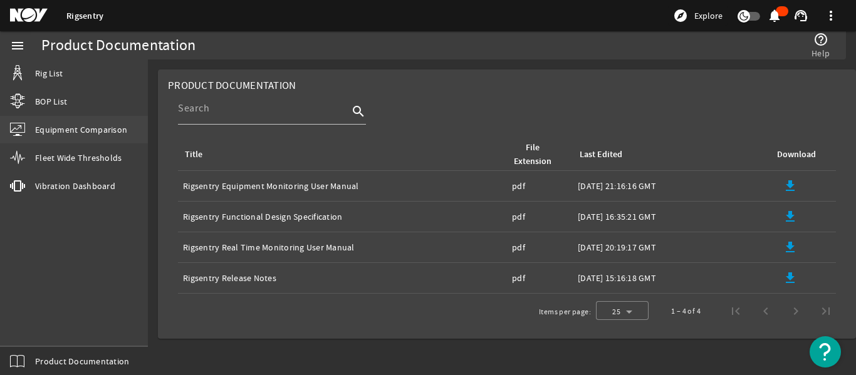
click at [70, 123] on link "Equipment Comparison" at bounding box center [74, 130] width 148 height 28
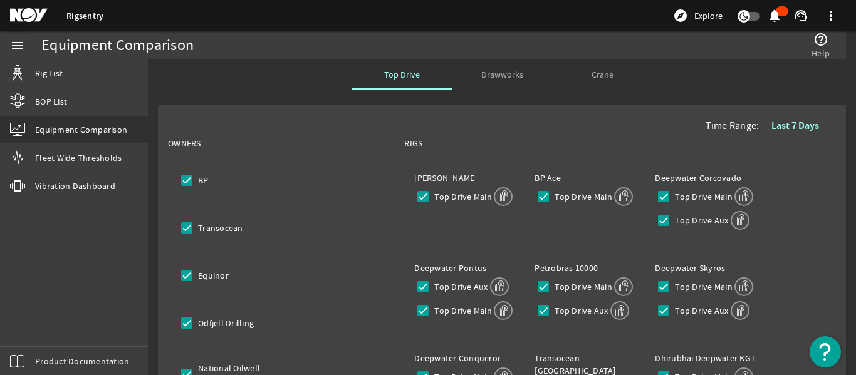
click at [498, 76] on span "Drawworks" at bounding box center [502, 74] width 42 height 9
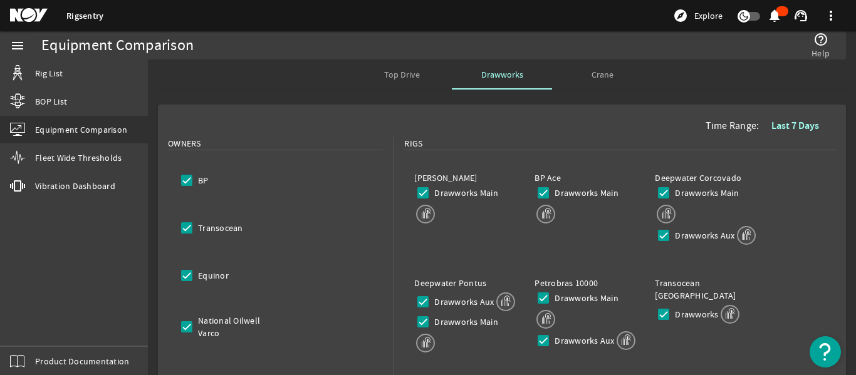
click at [601, 75] on span "Crane" at bounding box center [603, 74] width 22 height 9
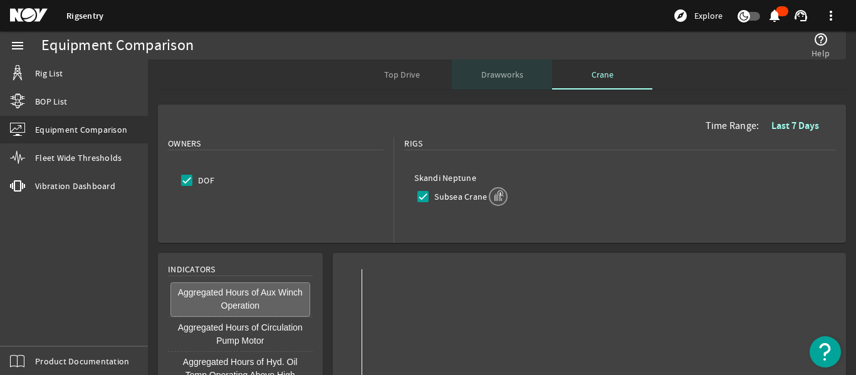
click at [507, 80] on span "Drawworks" at bounding box center [502, 75] width 42 height 30
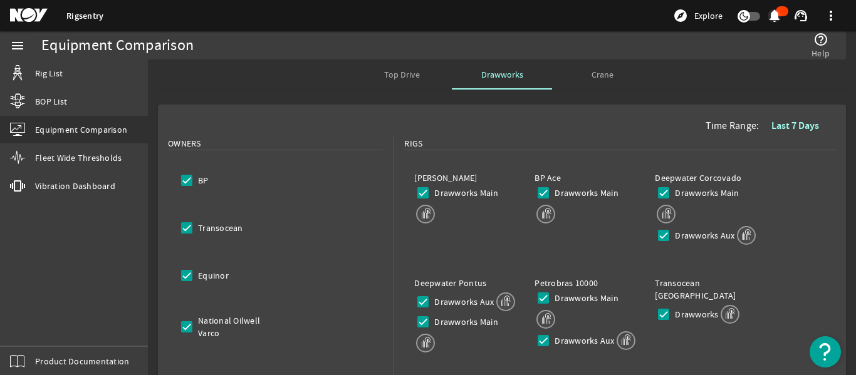
click at [781, 11] on mat-icon "notifications" at bounding box center [774, 15] width 15 height 15
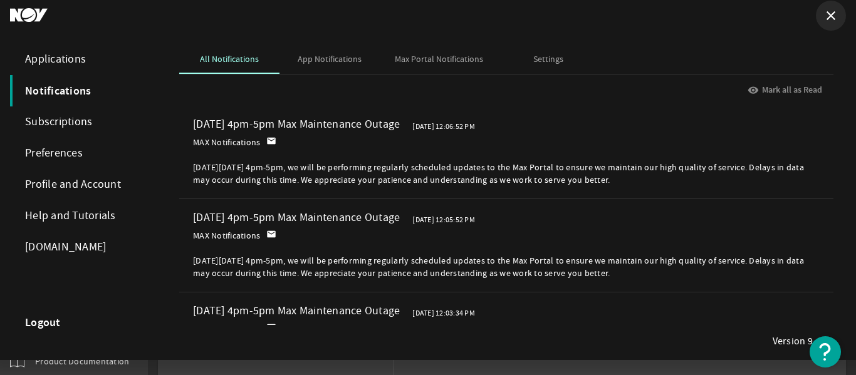
click at [833, 17] on mat-icon "close" at bounding box center [830, 15] width 15 height 15
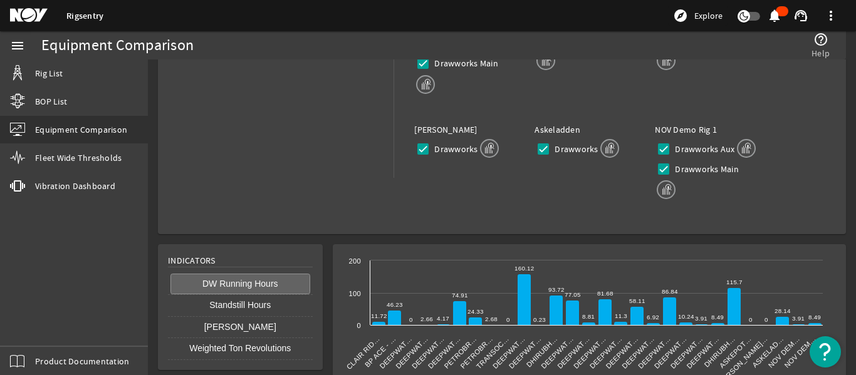
scroll to position [605, 0]
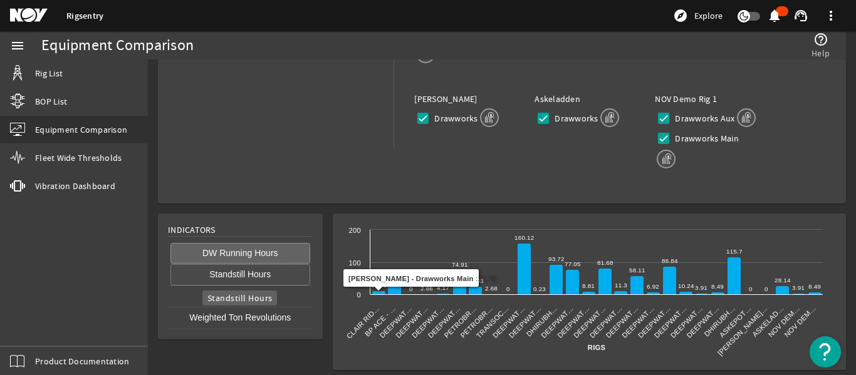
click at [255, 269] on button "Standstill Hours" at bounding box center [240, 274] width 140 height 21
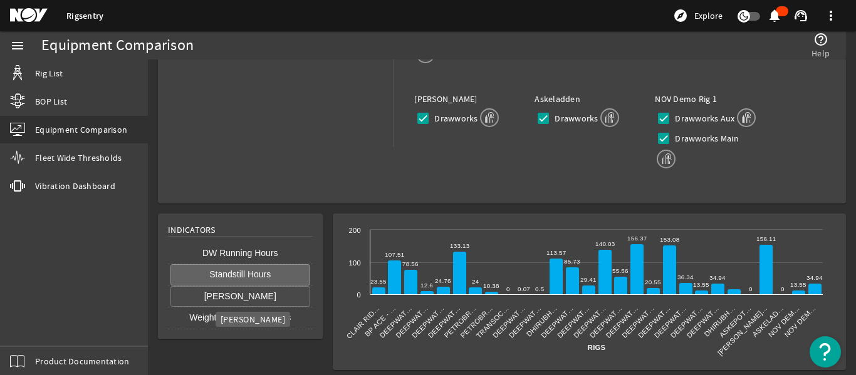
click at [264, 297] on button "[PERSON_NAME]" at bounding box center [240, 296] width 140 height 21
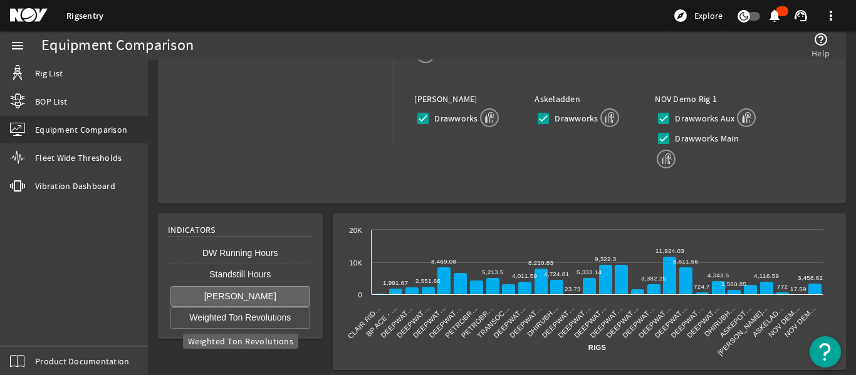
click at [261, 316] on button "Weighted Ton Revolutions" at bounding box center [240, 318] width 140 height 21
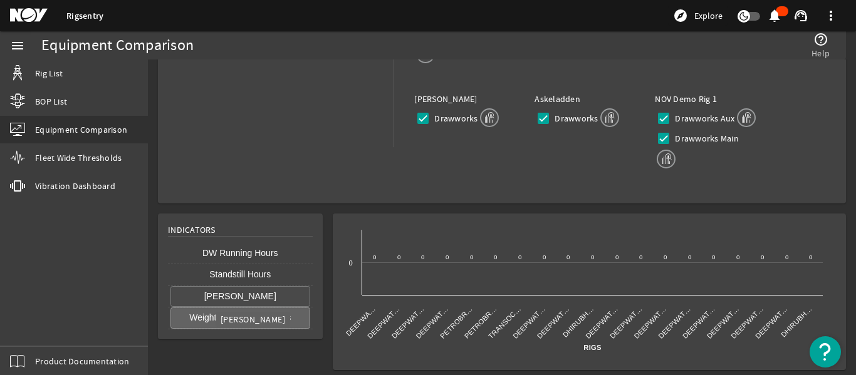
click at [246, 293] on button "[PERSON_NAME]" at bounding box center [240, 296] width 140 height 21
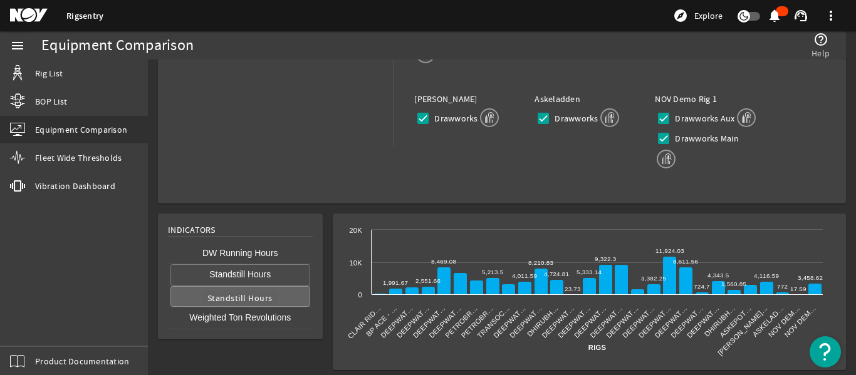
click at [241, 274] on button "Standstill Hours" at bounding box center [240, 274] width 140 height 21
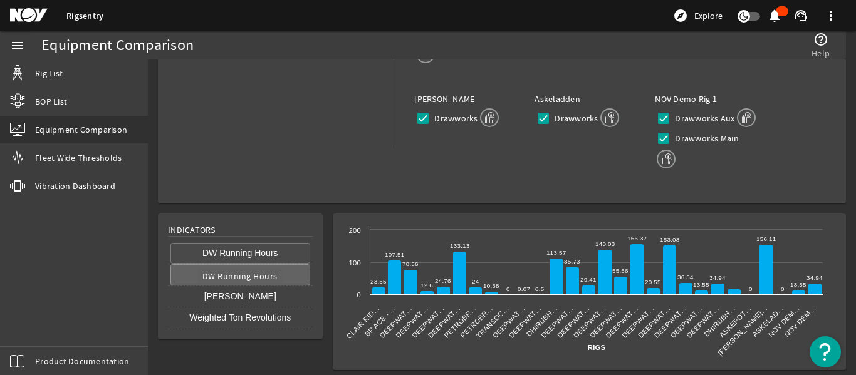
click at [241, 250] on button "DW Running Hours" at bounding box center [240, 253] width 140 height 21
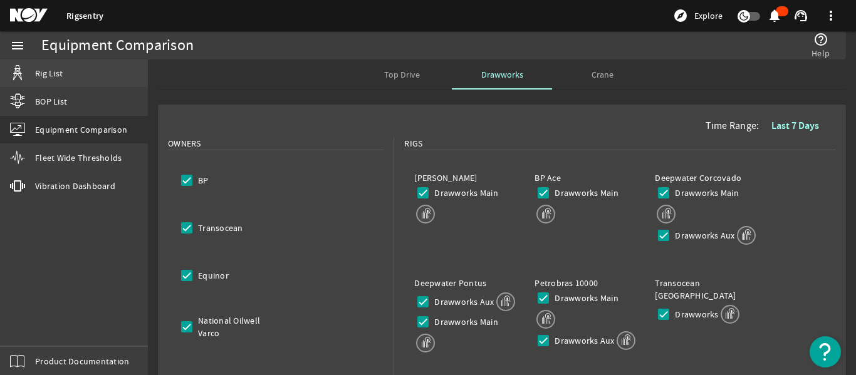
click at [43, 72] on span "Rig List" at bounding box center [49, 73] width 28 height 13
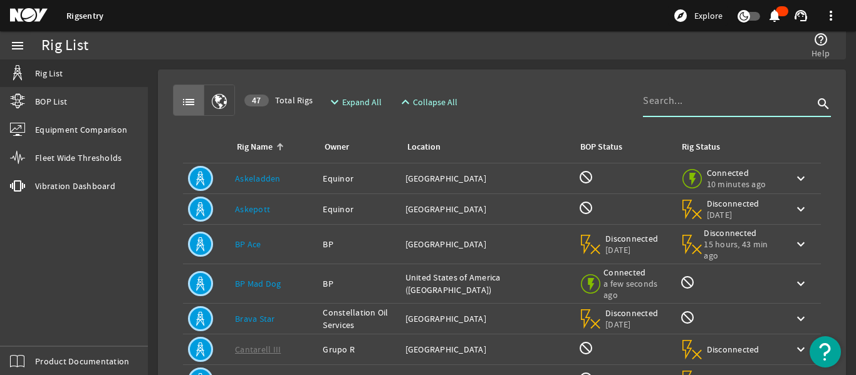
click at [729, 98] on input at bounding box center [728, 100] width 170 height 15
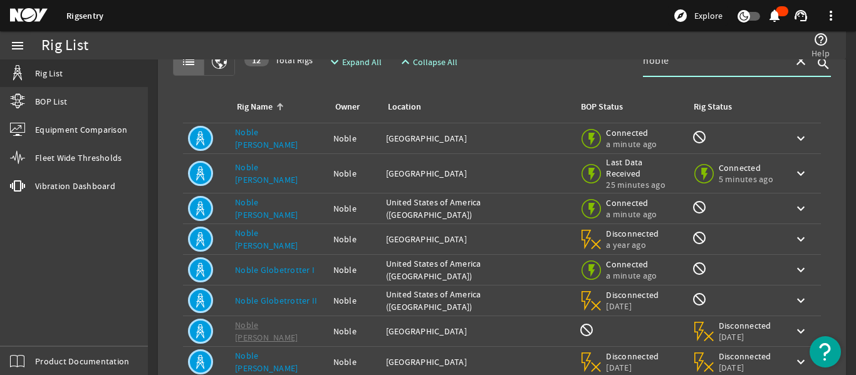
scroll to position [63, 0]
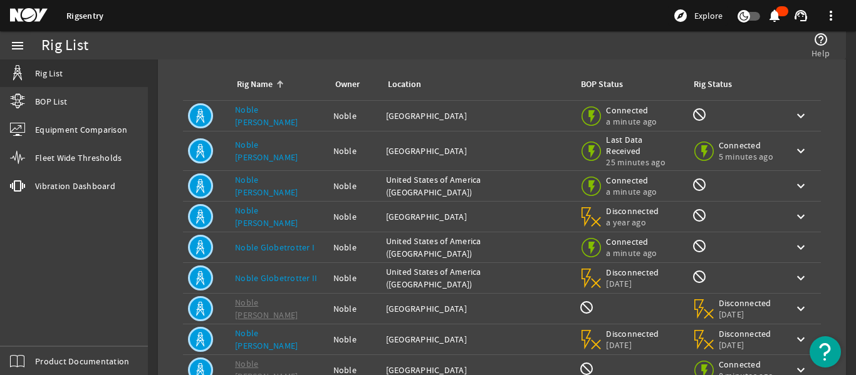
type input "noble"
click at [269, 107] on td "Rig Name: Noble Bob Douglas" at bounding box center [279, 116] width 98 height 31
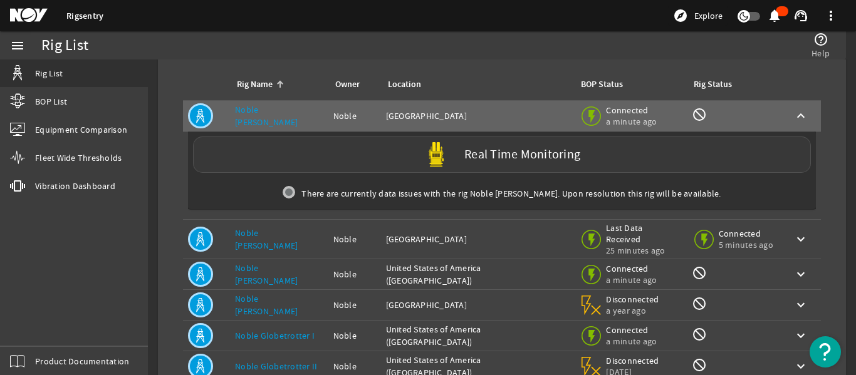
click at [472, 157] on label "Real Time Monitoring" at bounding box center [522, 155] width 116 height 13
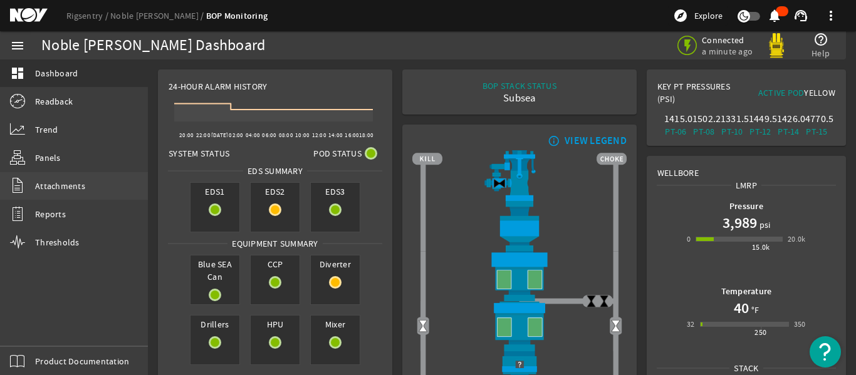
click at [61, 186] on span "Attachments" at bounding box center [60, 186] width 50 height 13
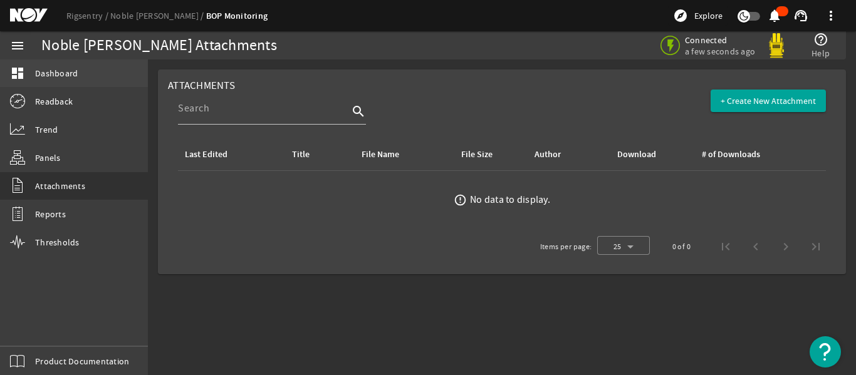
click at [19, 82] on link "dashboard Dashboard" at bounding box center [74, 74] width 148 height 28
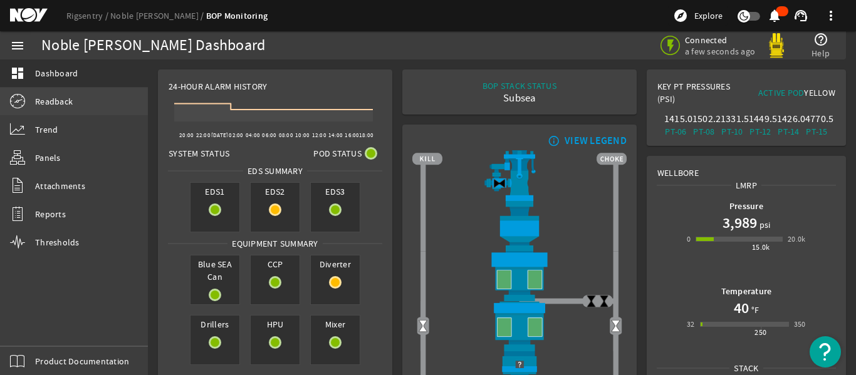
click at [79, 99] on link "Readback" at bounding box center [74, 102] width 148 height 28
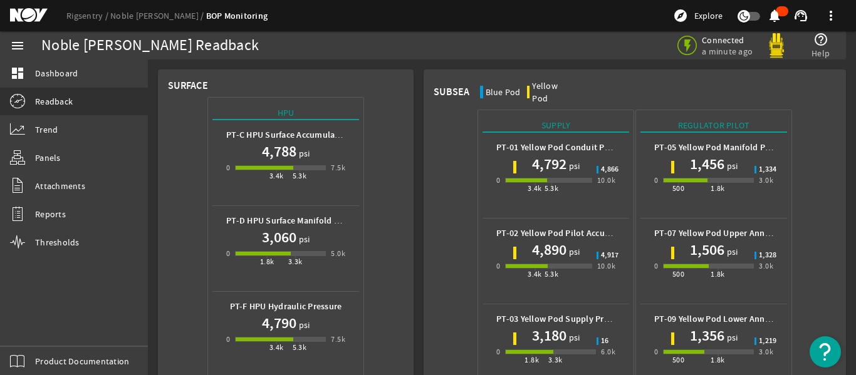
click at [817, 33] on mat-icon "help_outline" at bounding box center [820, 39] width 15 height 15
click at [819, 45] on mat-icon "help_outline" at bounding box center [820, 39] width 15 height 15
click at [10, 42] on mat-icon "menu" at bounding box center [17, 45] width 15 height 15
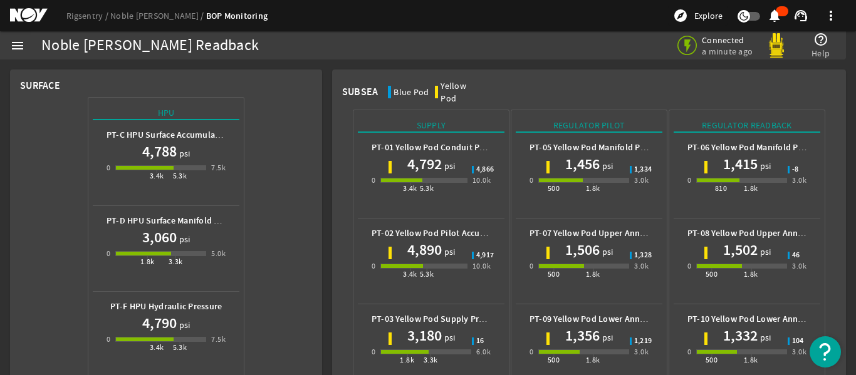
click at [13, 50] on mat-icon "menu" at bounding box center [17, 45] width 15 height 15
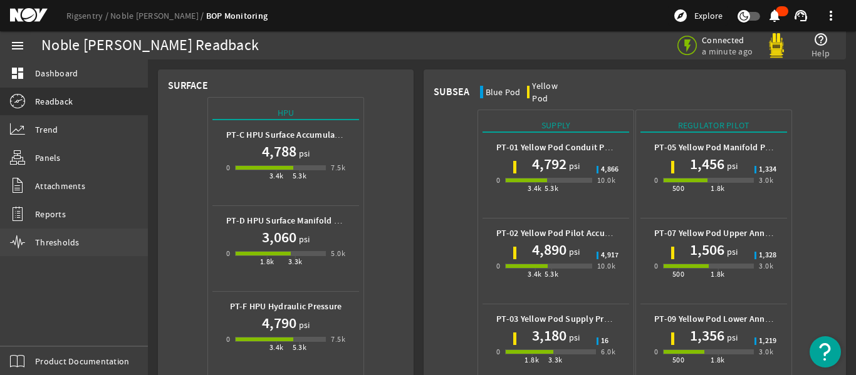
click at [71, 233] on link "Thresholds" at bounding box center [74, 243] width 148 height 28
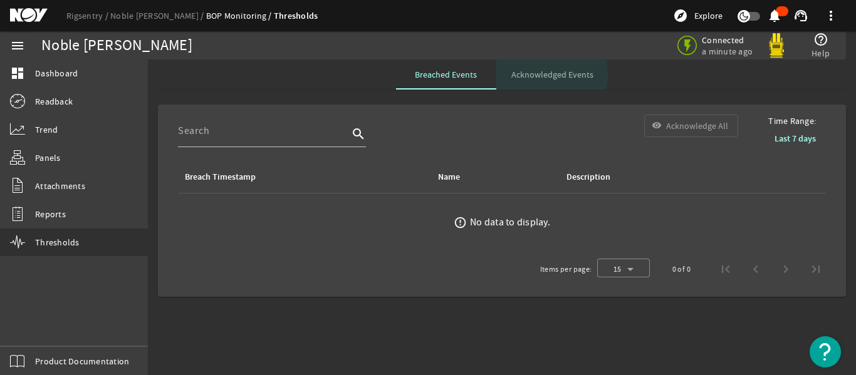
click at [546, 75] on span "Acknowledged Events" at bounding box center [552, 74] width 82 height 9
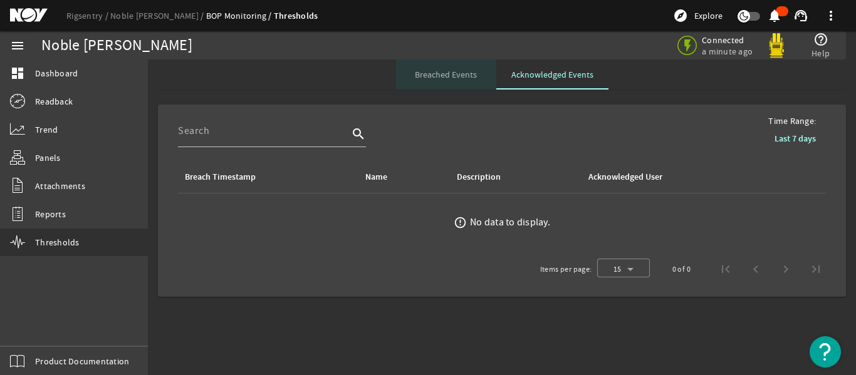
click at [443, 78] on span "Breached Events" at bounding box center [446, 74] width 62 height 9
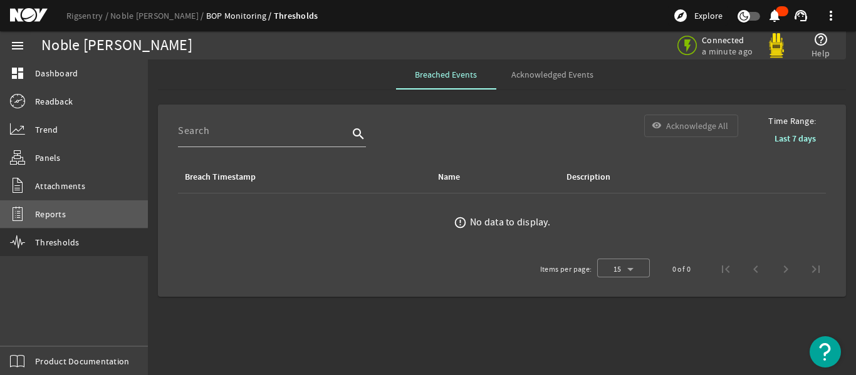
click at [55, 212] on span "Reports" at bounding box center [50, 214] width 31 height 13
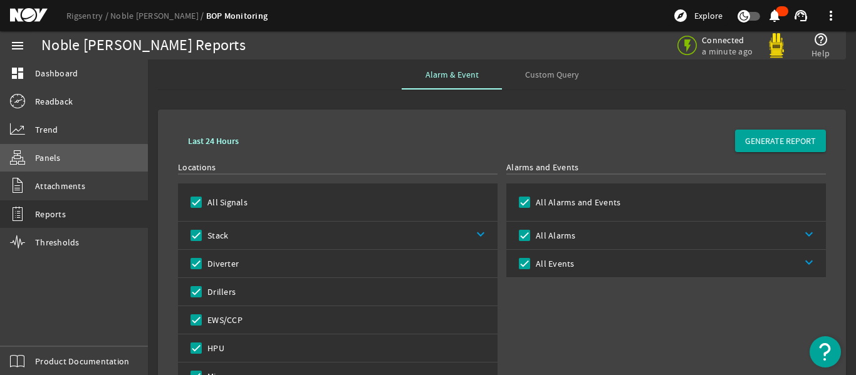
click at [61, 160] on link "Panels" at bounding box center [74, 158] width 148 height 28
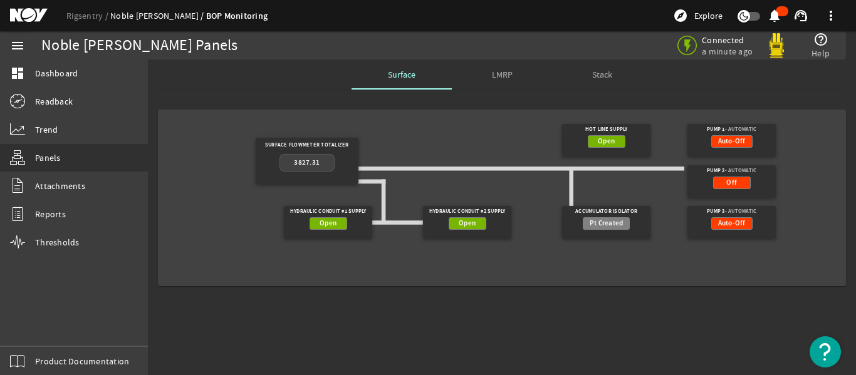
click at [139, 13] on link "Noble [PERSON_NAME]" at bounding box center [158, 15] width 96 height 11
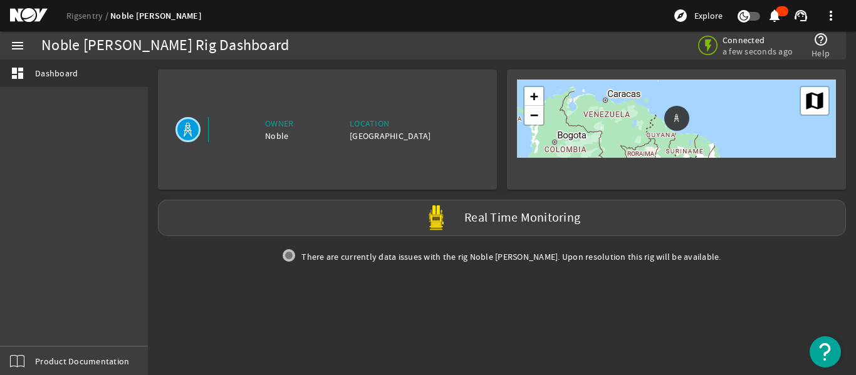
click at [183, 127] on mat-icon at bounding box center [187, 129] width 25 height 25
click at [85, 11] on link "Rigsentry" at bounding box center [88, 15] width 44 height 11
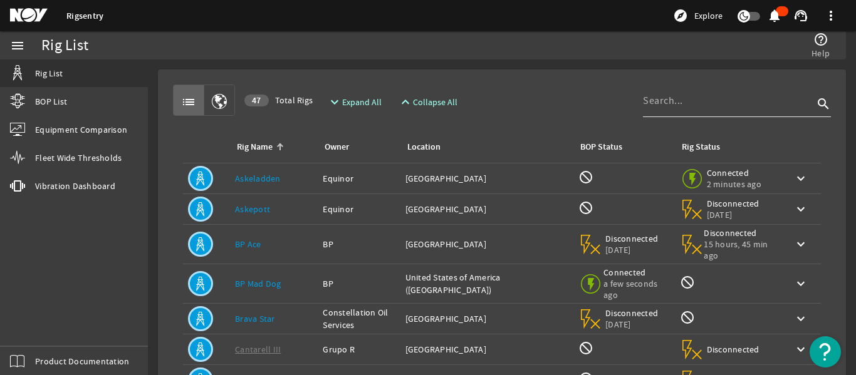
click at [706, 100] on input at bounding box center [728, 100] width 170 height 15
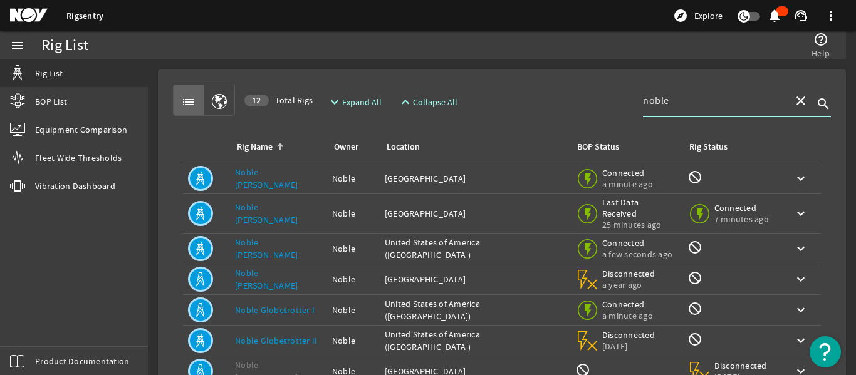
type input "noble"
click at [270, 211] on link "Noble [PERSON_NAME]" at bounding box center [266, 214] width 63 height 24
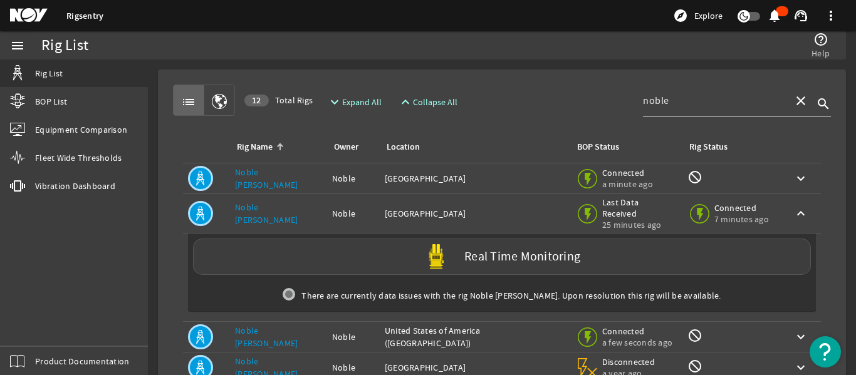
click at [279, 206] on link "Noble [PERSON_NAME]" at bounding box center [266, 214] width 63 height 24
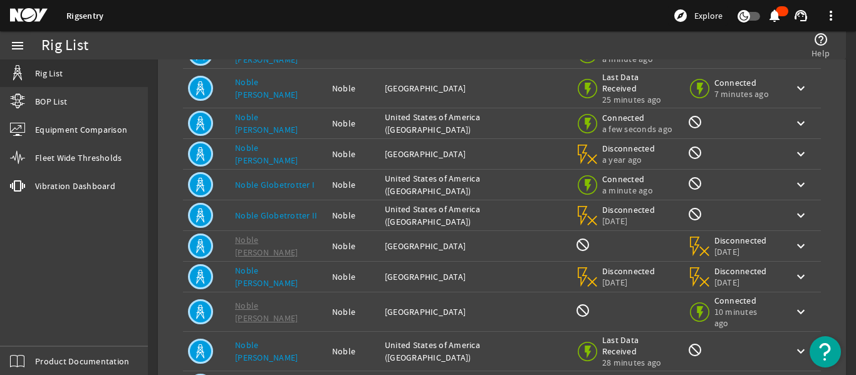
scroll to position [188, 0]
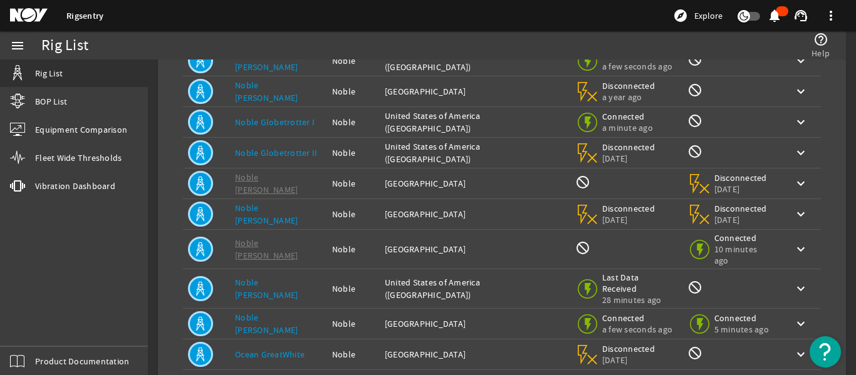
click at [277, 202] on link "Noble [PERSON_NAME]" at bounding box center [266, 214] width 63 height 24
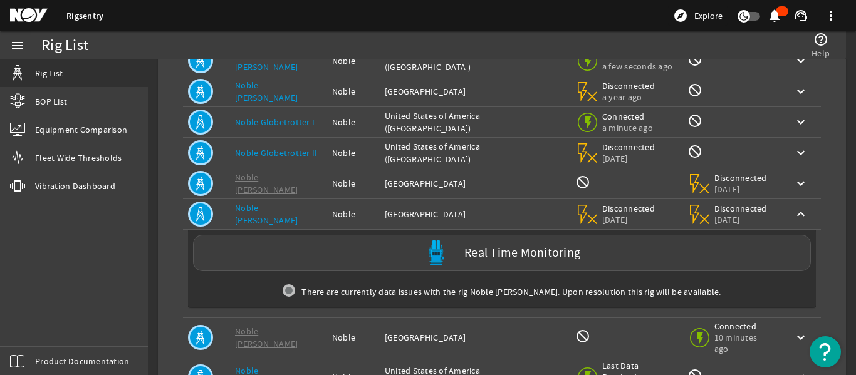
click at [277, 202] on link "Noble [PERSON_NAME]" at bounding box center [266, 214] width 63 height 24
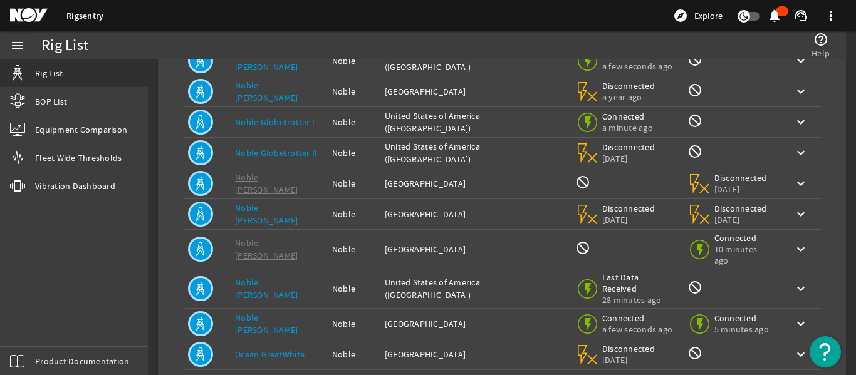
click at [284, 312] on link "Noble [PERSON_NAME]" at bounding box center [266, 324] width 63 height 24
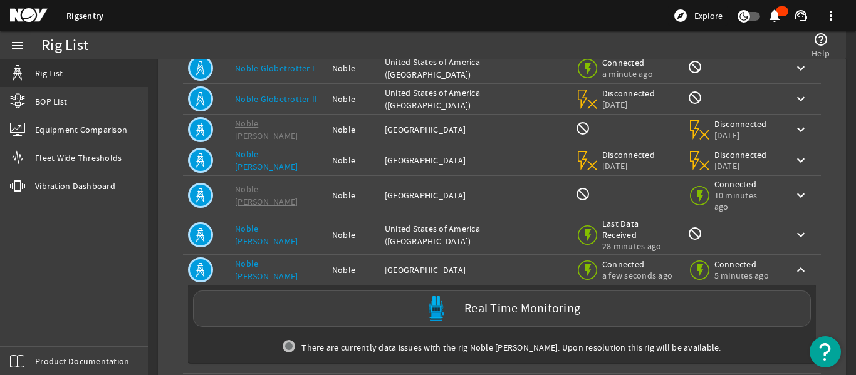
scroll to position [315, 0]
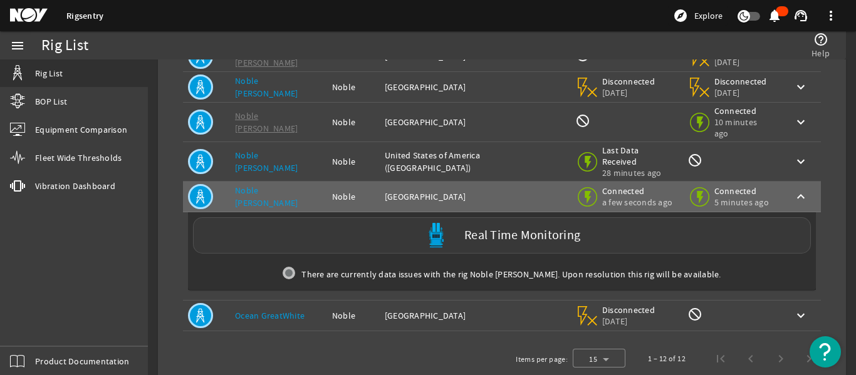
click at [384, 217] on div "Real Time Monitoring" at bounding box center [502, 235] width 618 height 36
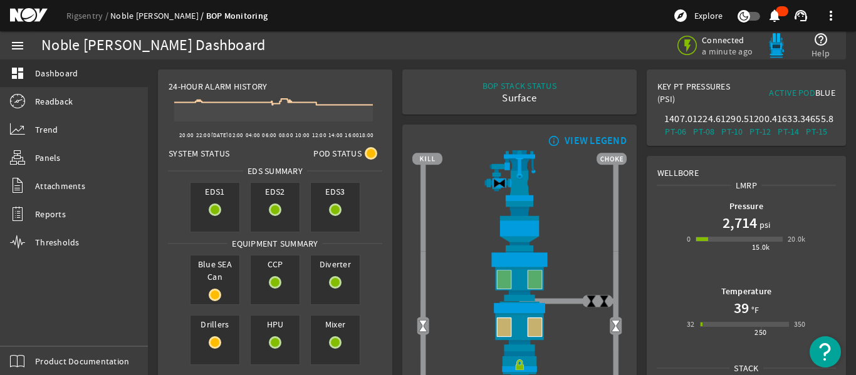
click at [138, 13] on link "Noble [PERSON_NAME]" at bounding box center [158, 15] width 96 height 11
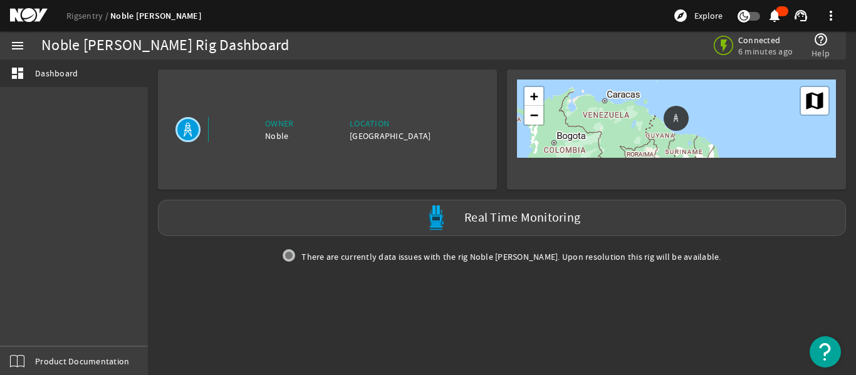
click at [295, 256] on img at bounding box center [289, 255] width 13 height 13
click at [367, 256] on div "There are currently data issues with the rig Noble Tom Madden. Upon resolution …" at bounding box center [502, 256] width 698 height 31
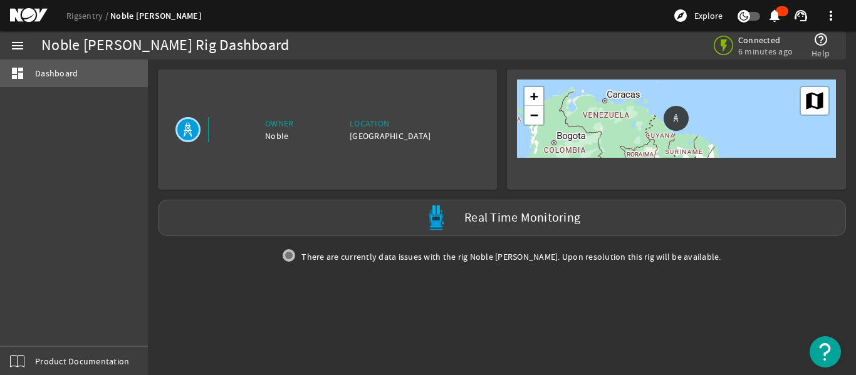
click at [66, 66] on link "dashboard Dashboard" at bounding box center [74, 74] width 148 height 28
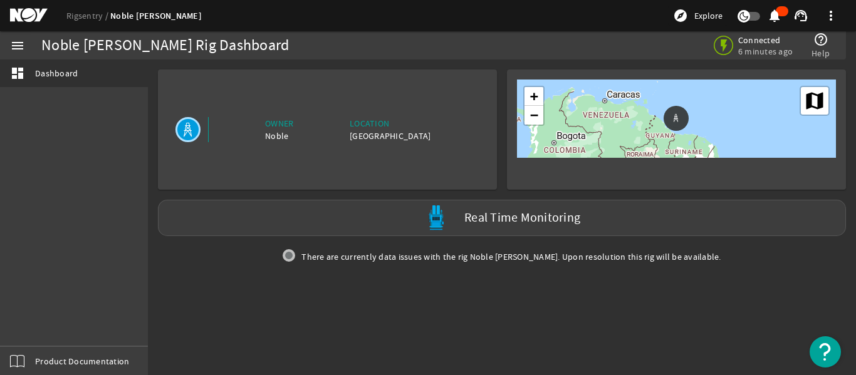
click at [401, 136] on div "[GEOGRAPHIC_DATA]" at bounding box center [390, 136] width 81 height 13
drag, startPoint x: 307, startPoint y: 129, endPoint x: 241, endPoint y: 125, distance: 66.6
click at [293, 129] on div "Owner" at bounding box center [279, 123] width 28 height 13
drag, startPoint x: 197, startPoint y: 124, endPoint x: 535, endPoint y: 130, distance: 338.4
click at [199, 124] on mat-icon at bounding box center [187, 129] width 25 height 25
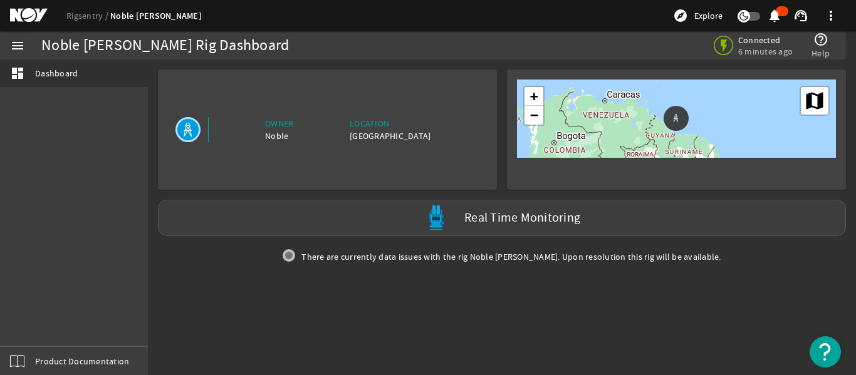
click at [633, 128] on div "+ − Map Satellite" at bounding box center [676, 119] width 319 height 78
click at [96, 361] on span "Product Documentation" at bounding box center [82, 361] width 94 height 13
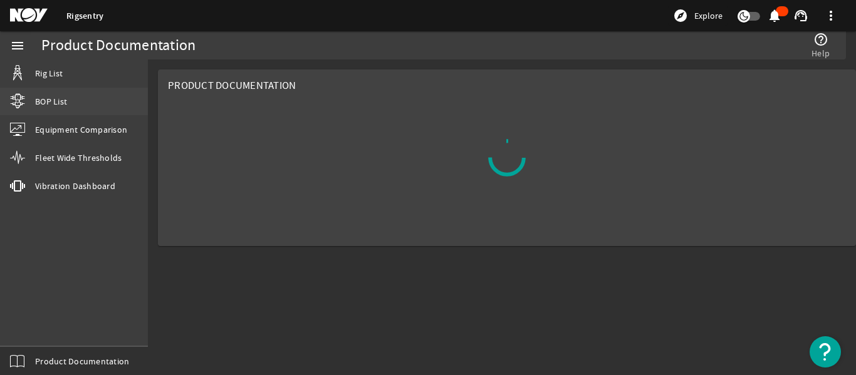
drag, startPoint x: 58, startPoint y: 98, endPoint x: 80, endPoint y: 110, distance: 24.4
click at [58, 98] on span "BOP List" at bounding box center [51, 101] width 32 height 13
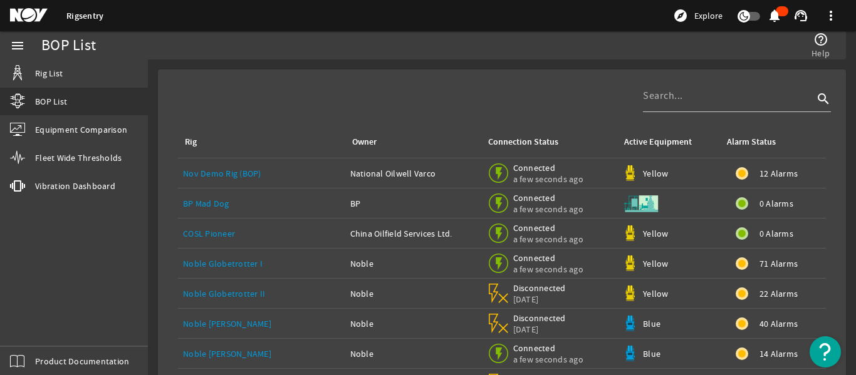
click at [90, 19] on link "Rigsentry" at bounding box center [84, 16] width 37 height 12
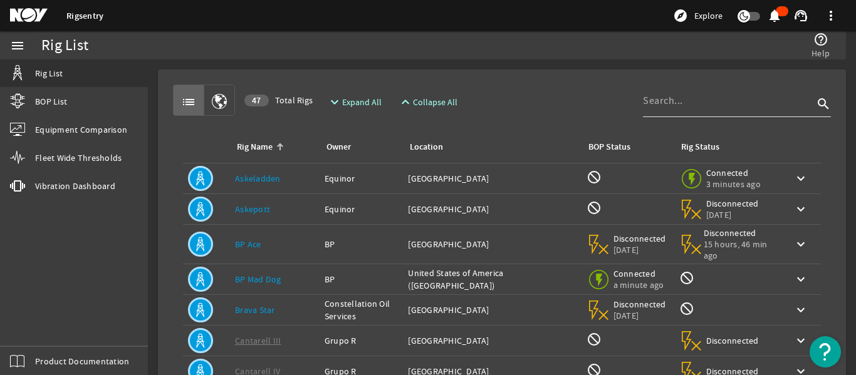
click at [697, 93] on div at bounding box center [728, 101] width 170 height 33
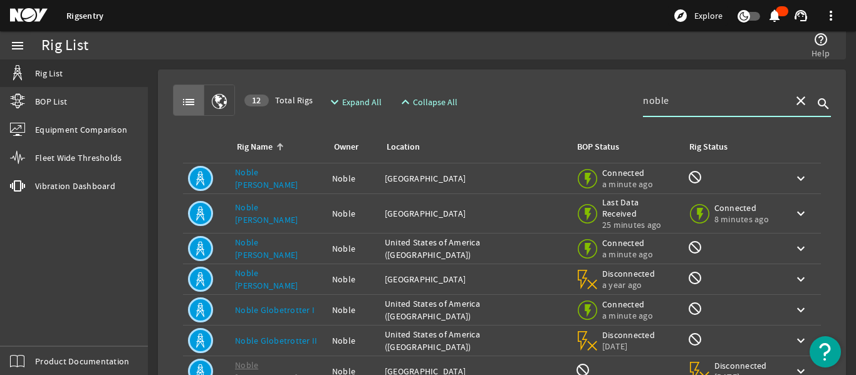
type input "noble"
click at [285, 205] on link "Noble [PERSON_NAME]" at bounding box center [266, 214] width 63 height 24
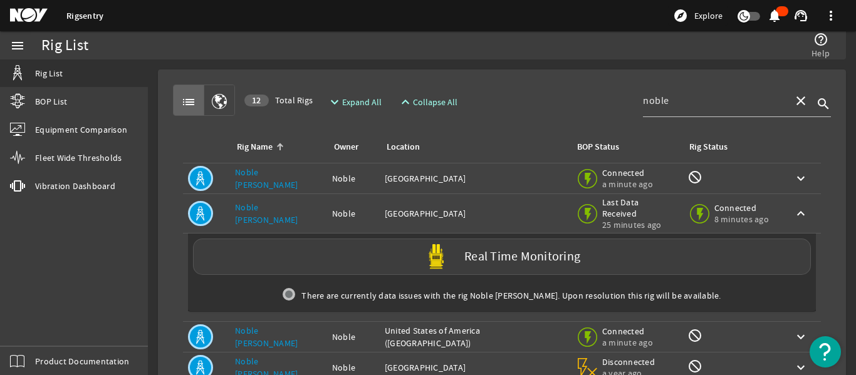
click at [270, 208] on link "Noble [PERSON_NAME]" at bounding box center [266, 214] width 63 height 24
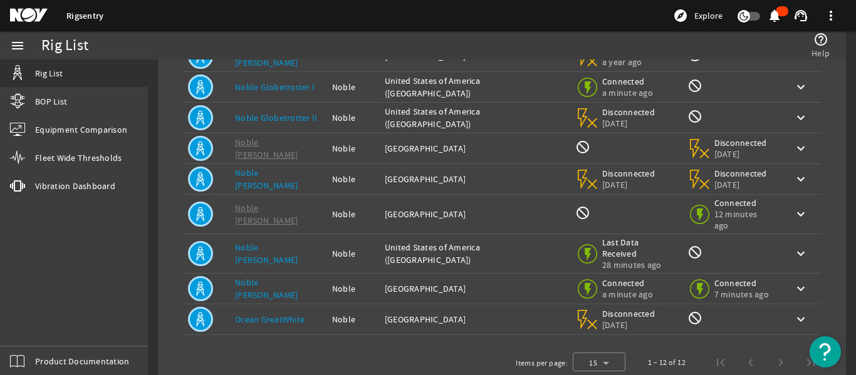
scroll to position [227, 0]
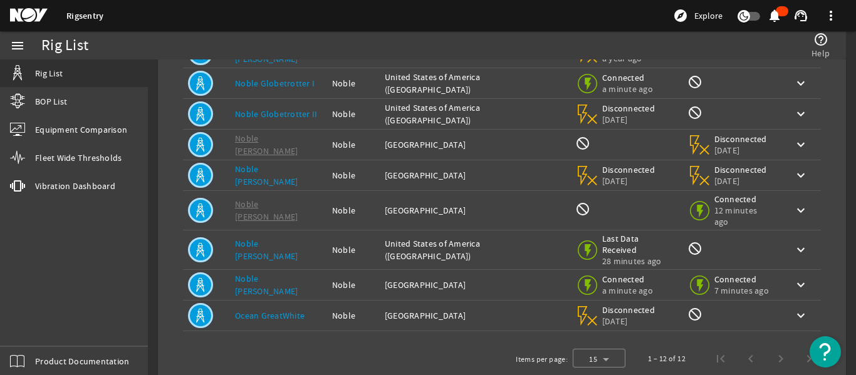
click at [298, 273] on link "Noble [PERSON_NAME]" at bounding box center [266, 285] width 63 height 24
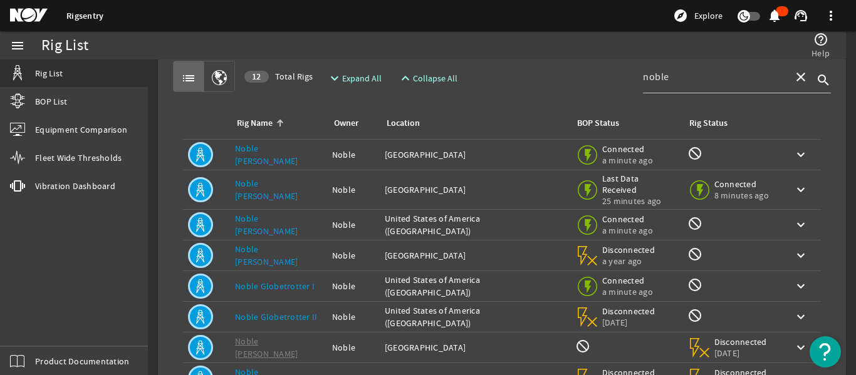
scroll to position [0, 0]
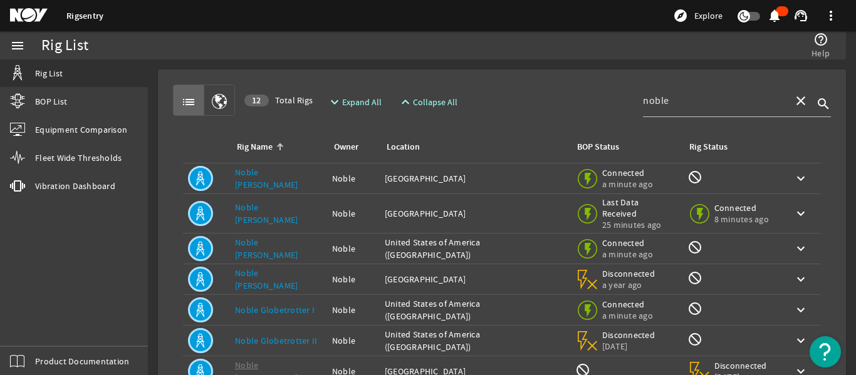
click at [281, 213] on link "Noble [PERSON_NAME]" at bounding box center [266, 214] width 63 height 24
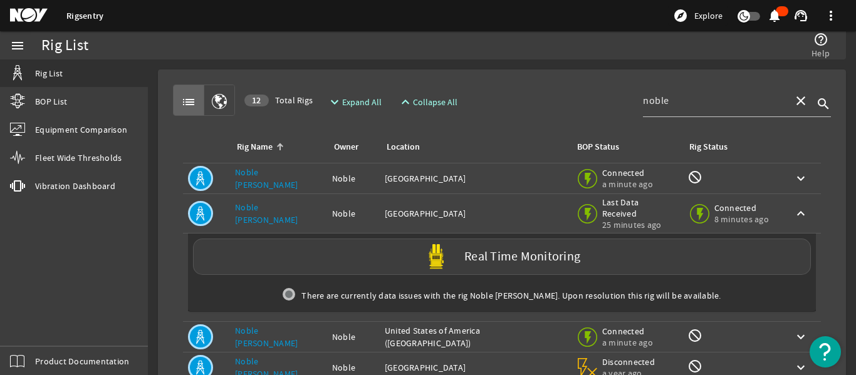
click at [248, 209] on link "Noble [PERSON_NAME]" at bounding box center [266, 214] width 63 height 24
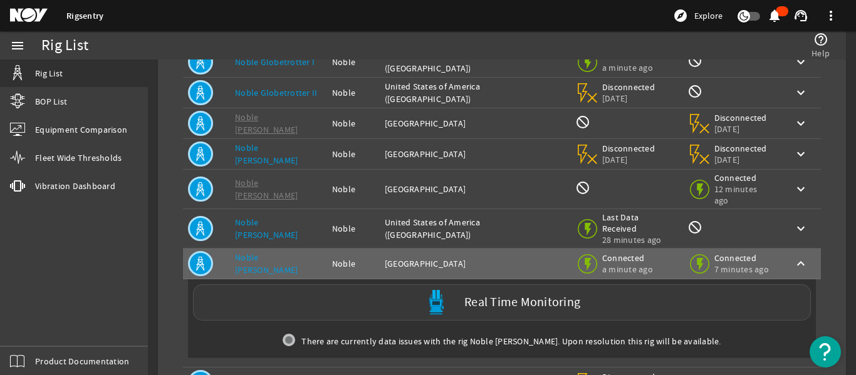
scroll to position [251, 0]
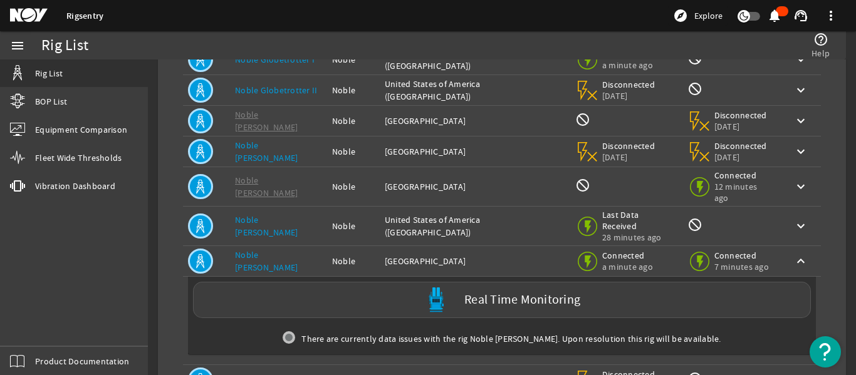
click at [277, 249] on link "Noble [PERSON_NAME]" at bounding box center [266, 261] width 63 height 24
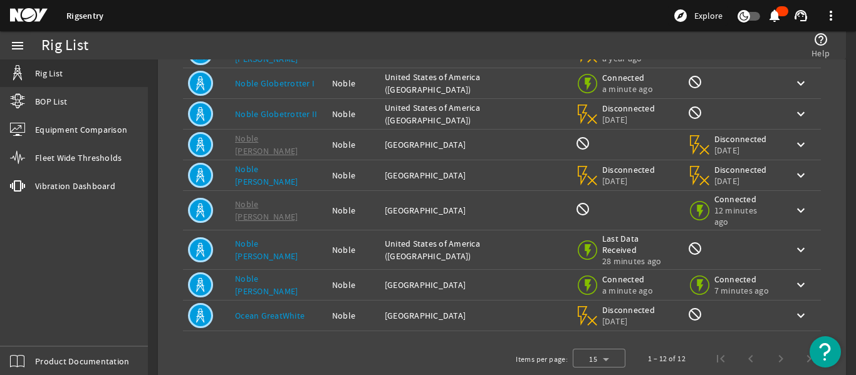
click at [277, 238] on link "Noble [PERSON_NAME]" at bounding box center [266, 250] width 63 height 24
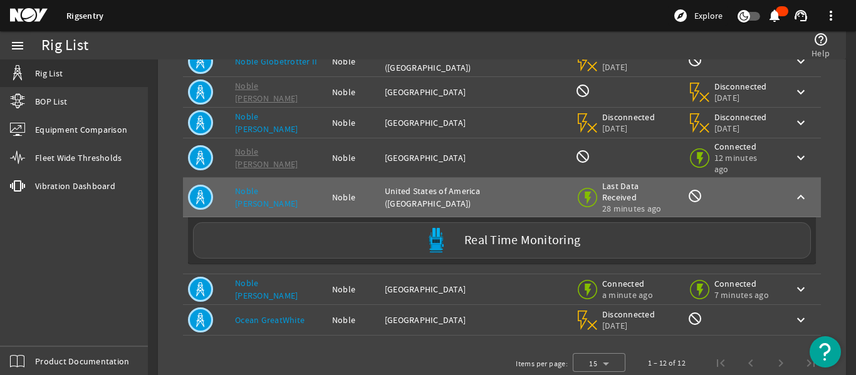
scroll to position [284, 0]
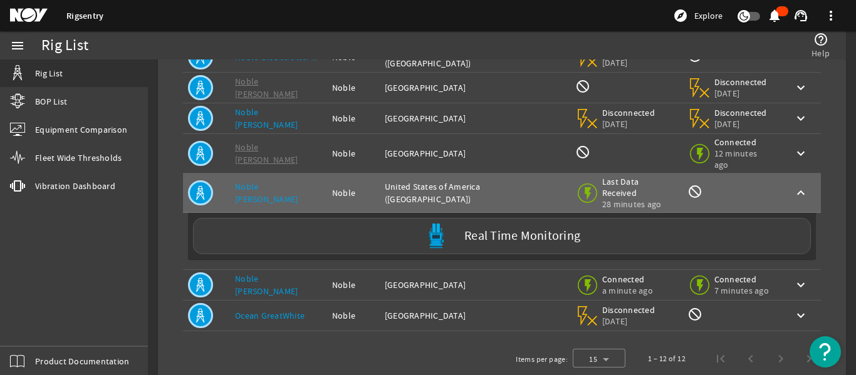
click at [279, 273] on link "Noble [PERSON_NAME]" at bounding box center [266, 285] width 63 height 24
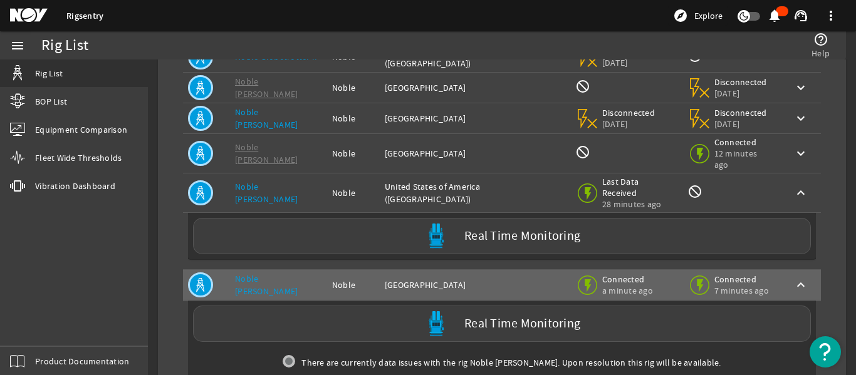
click at [267, 177] on td "Rig Name: Noble Stanley Lafosse" at bounding box center [278, 193] width 97 height 39
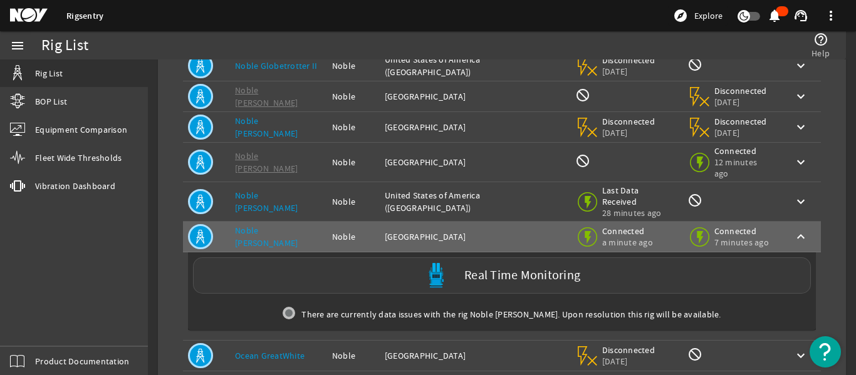
scroll to position [253, 0]
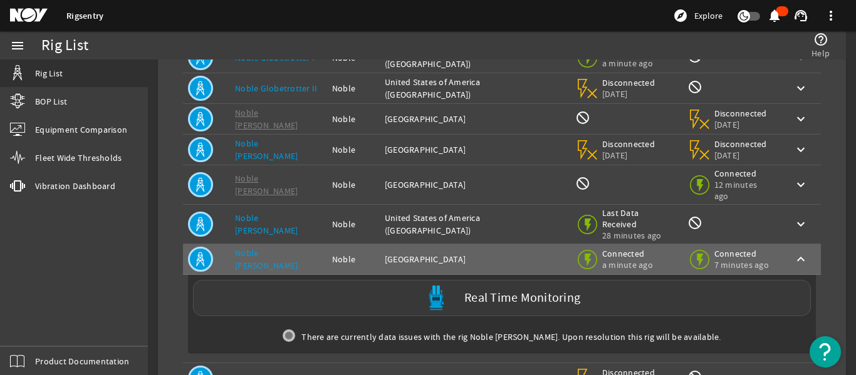
click at [538, 292] on label "Real Time Monitoring" at bounding box center [522, 298] width 116 height 13
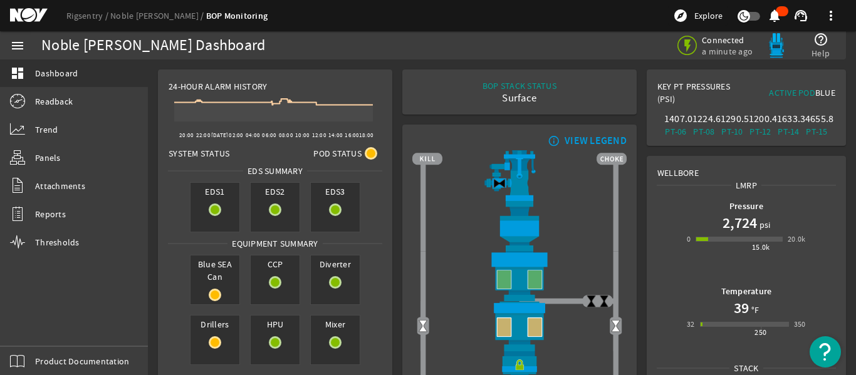
click at [123, 6] on div "Rigsentry Noble Tom Madden BOP Monitoring explore Explore notifications support…" at bounding box center [428, 15] width 856 height 31
click at [147, 12] on link "Noble [PERSON_NAME]" at bounding box center [158, 15] width 96 height 11
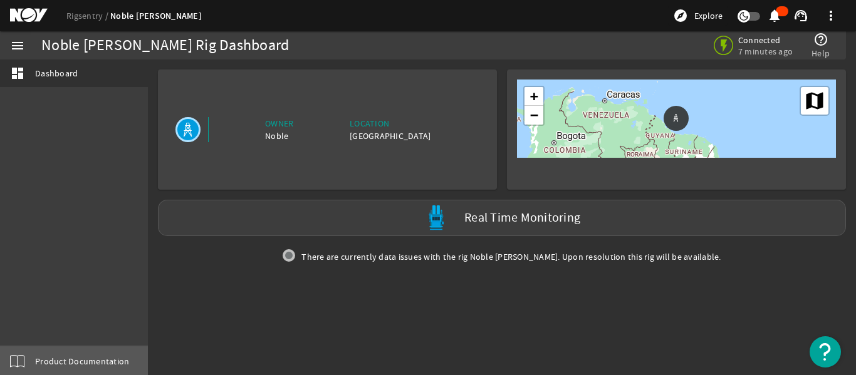
click at [110, 359] on span "Product Documentation" at bounding box center [82, 361] width 94 height 13
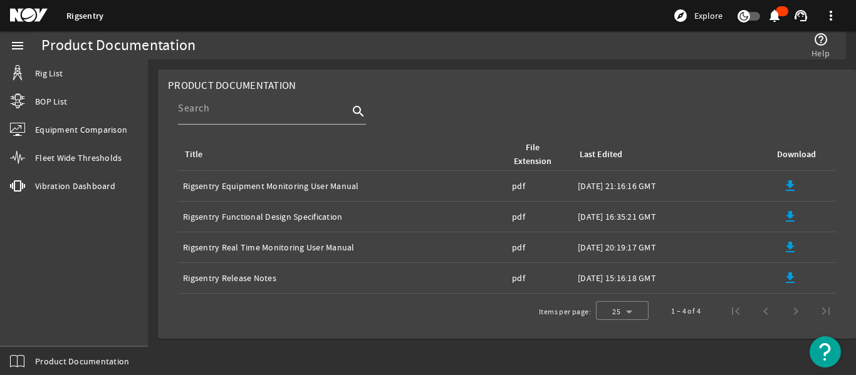
click at [796, 183] on mat-icon "file_download" at bounding box center [790, 186] width 15 height 15
